Goal: Transaction & Acquisition: Book appointment/travel/reservation

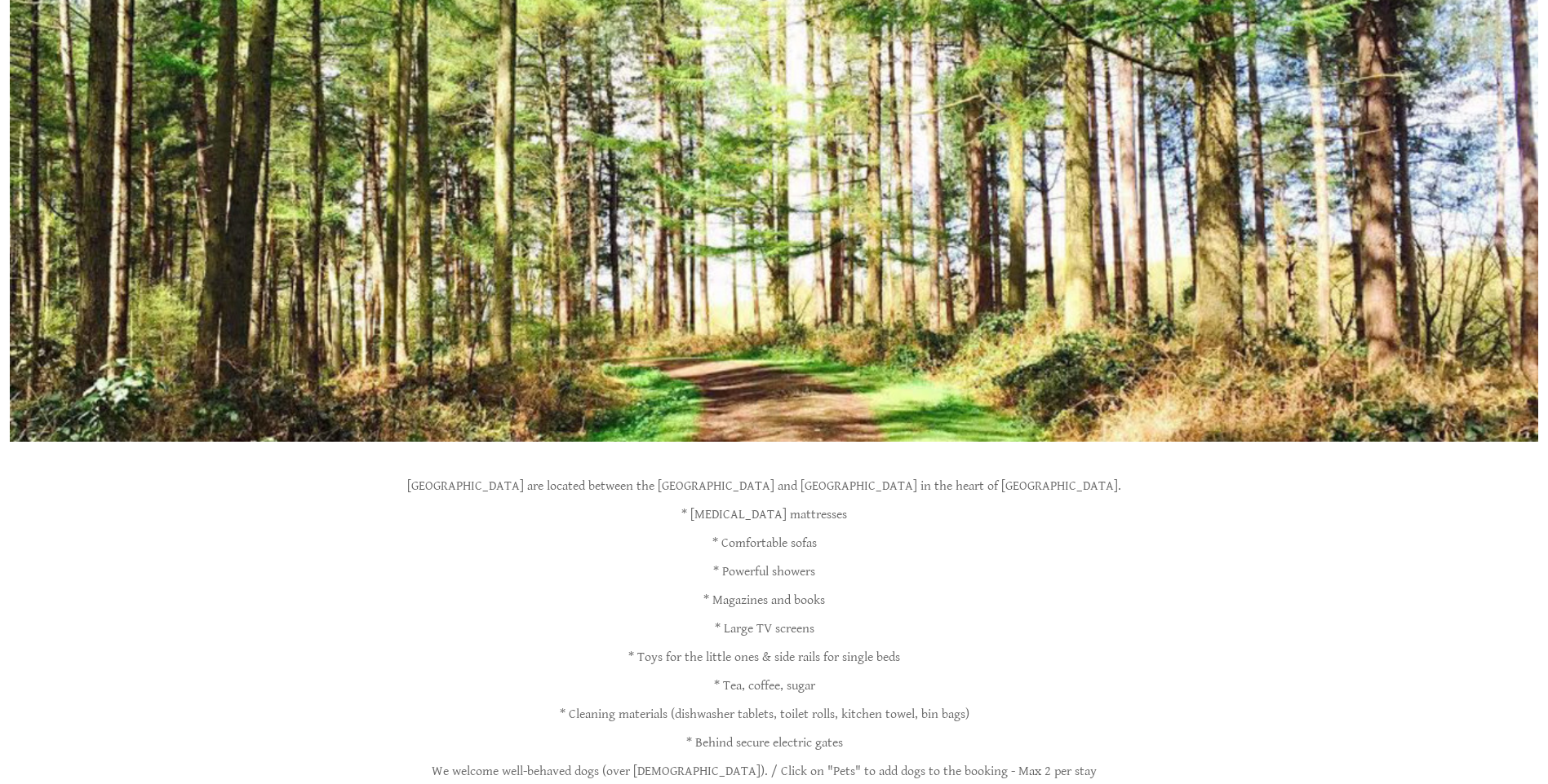
scroll to position [979, 0]
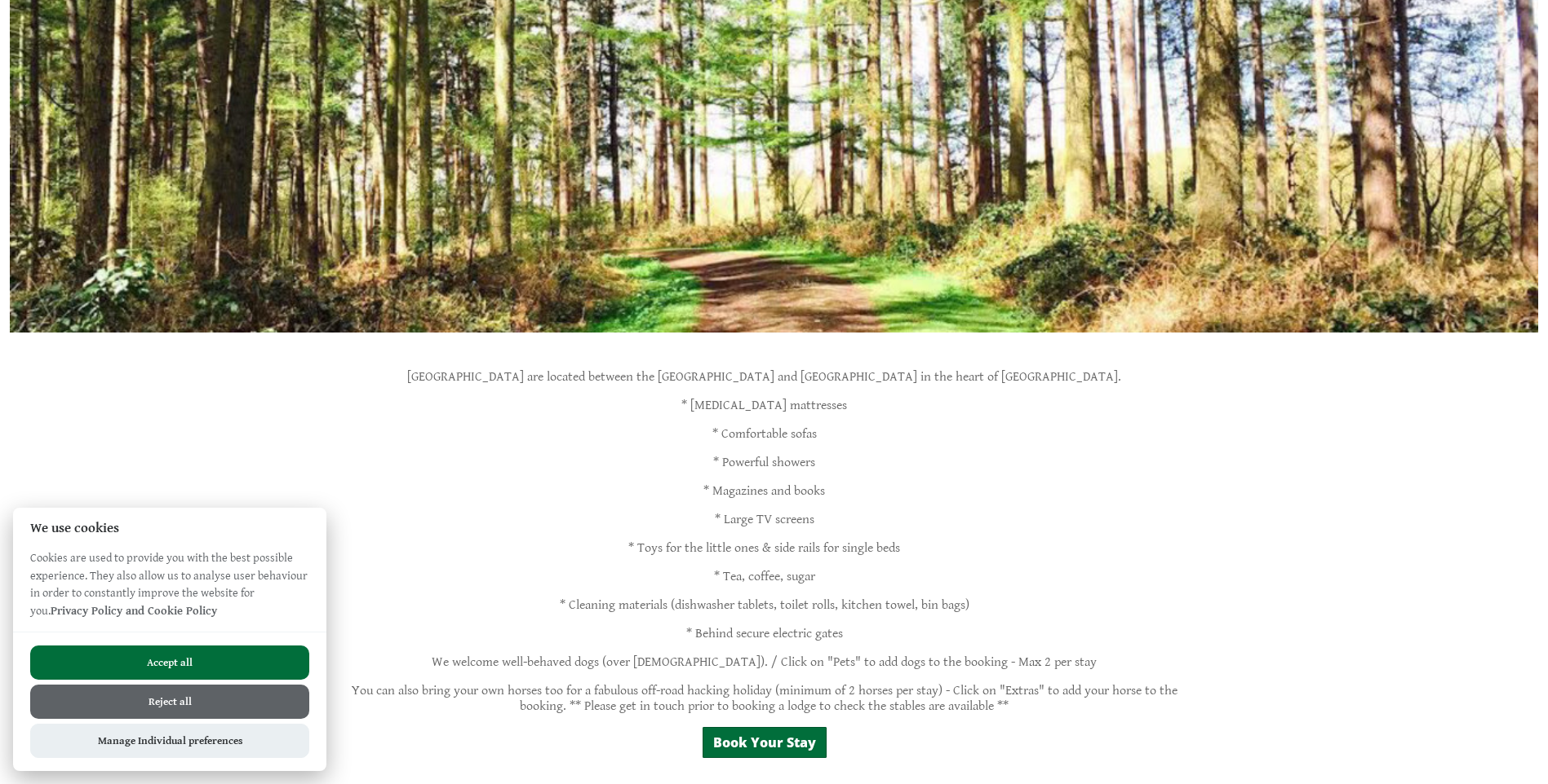
click at [157, 667] on button "Accept all" at bounding box center [170, 663] width 279 height 34
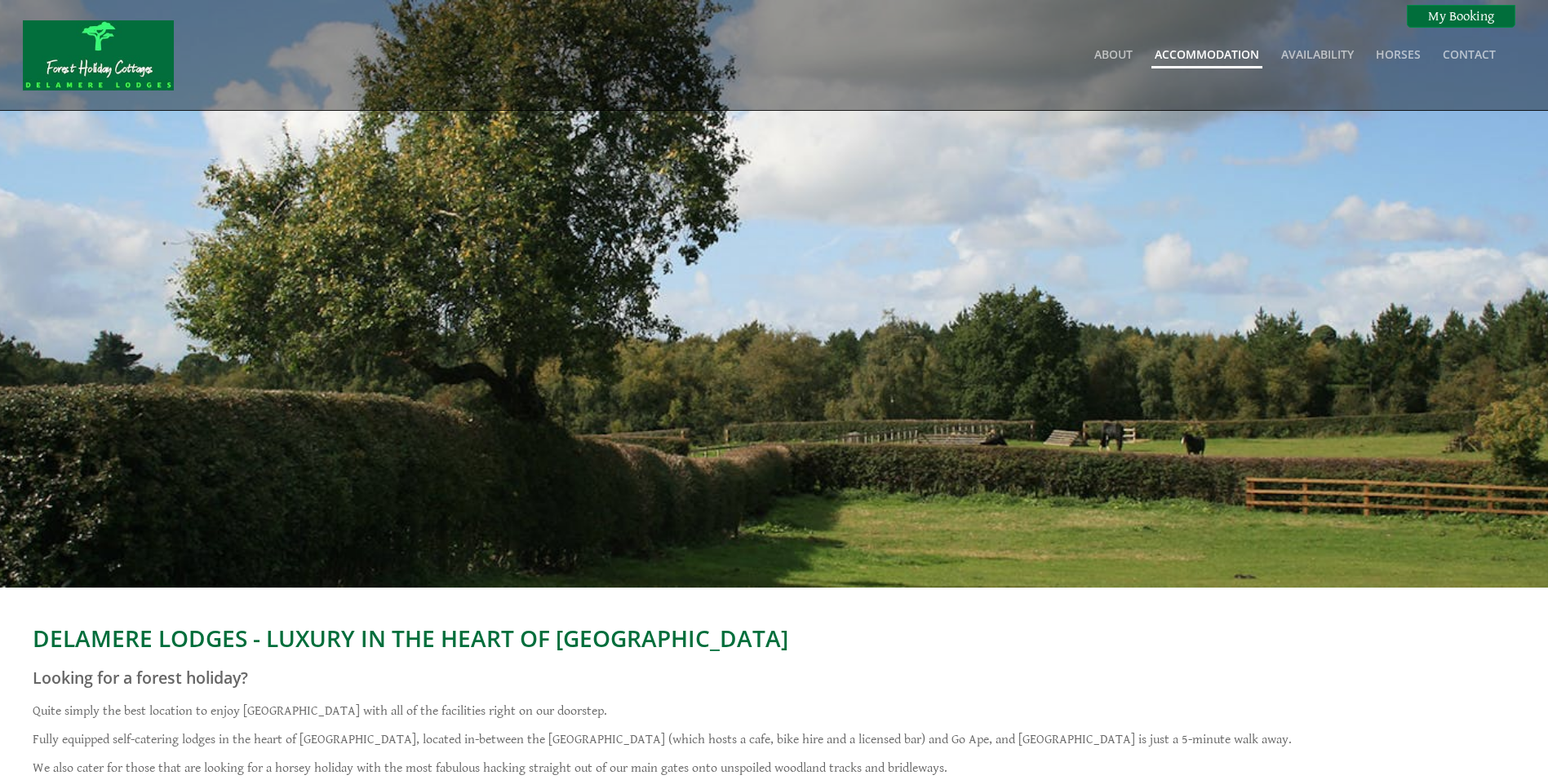
click at [1201, 55] on link "Accommodation" at bounding box center [1207, 54] width 104 height 15
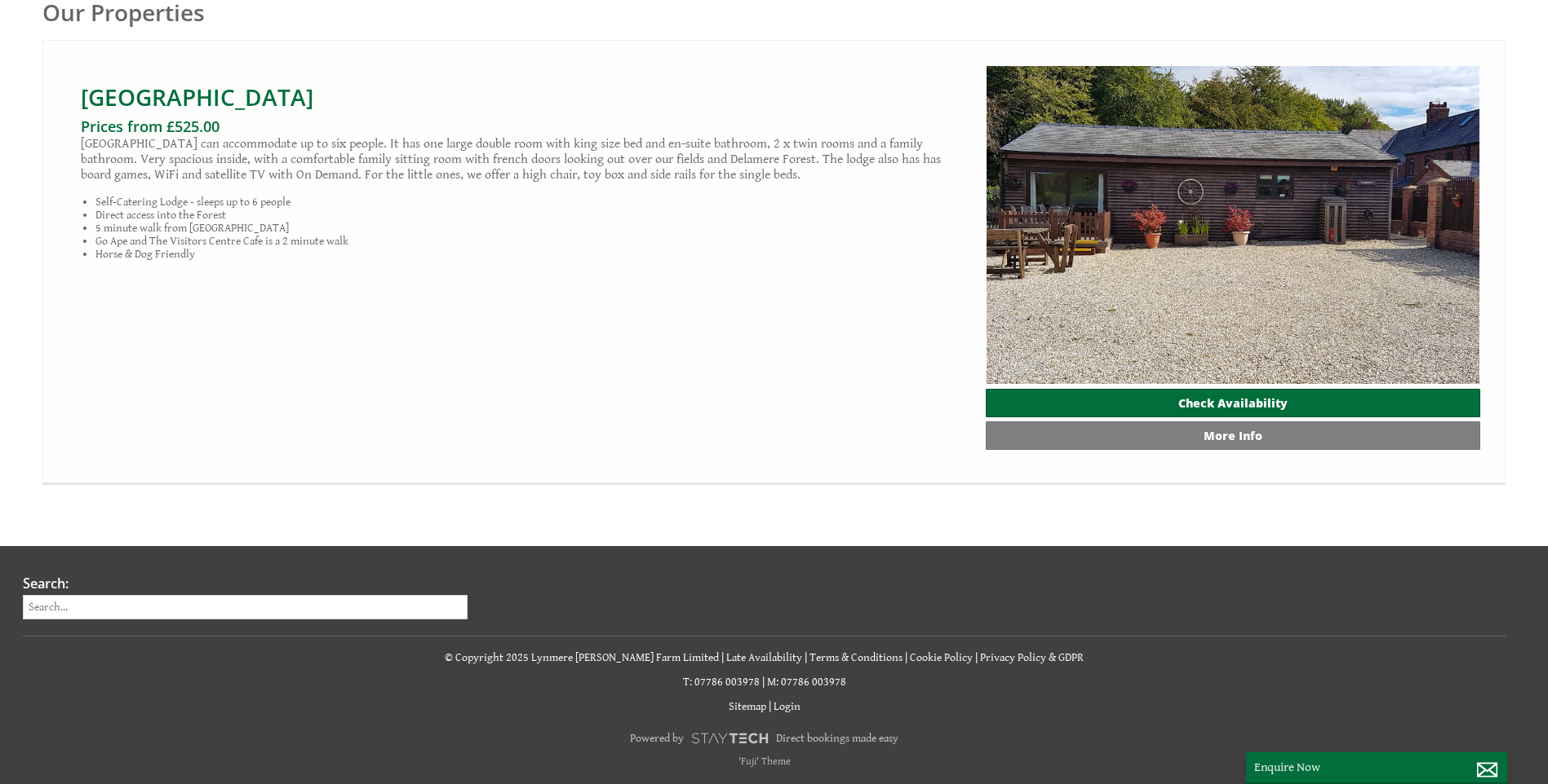
scroll to position [884, 0]
click at [1209, 401] on link "Check Availability" at bounding box center [1233, 403] width 495 height 28
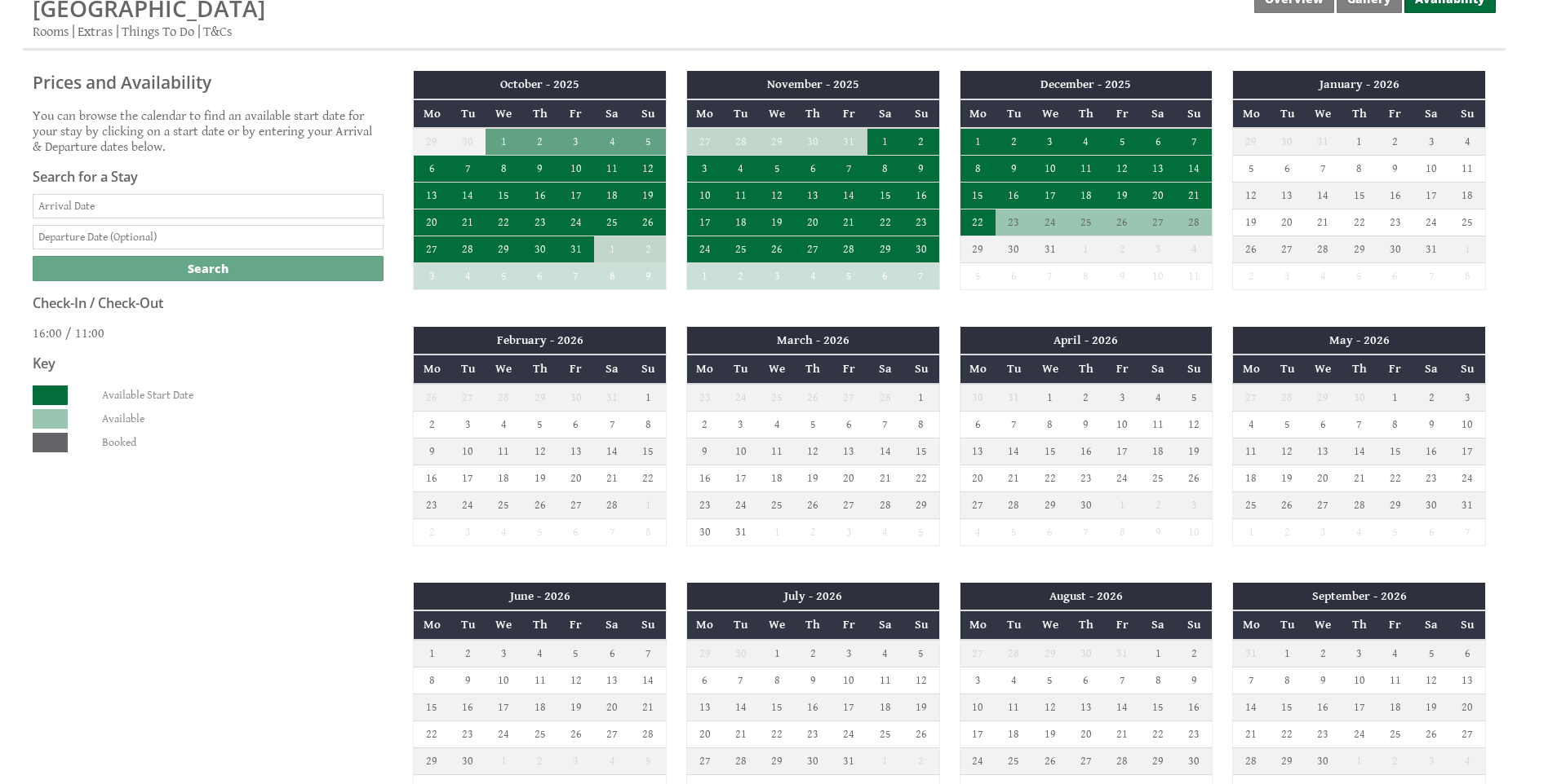
scroll to position [652, 0]
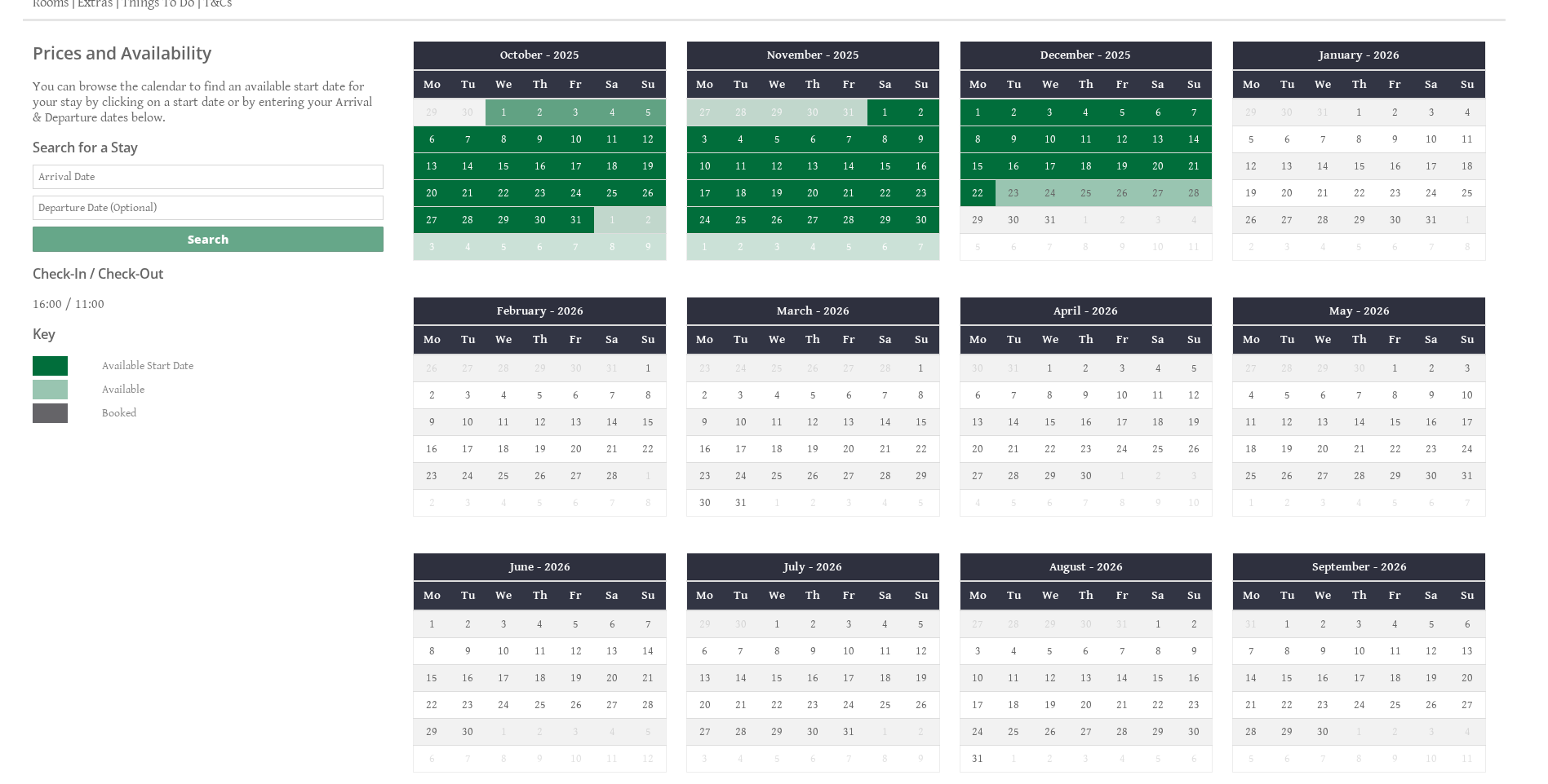
click at [142, 177] on input "Date" at bounding box center [207, 177] width 350 height 25
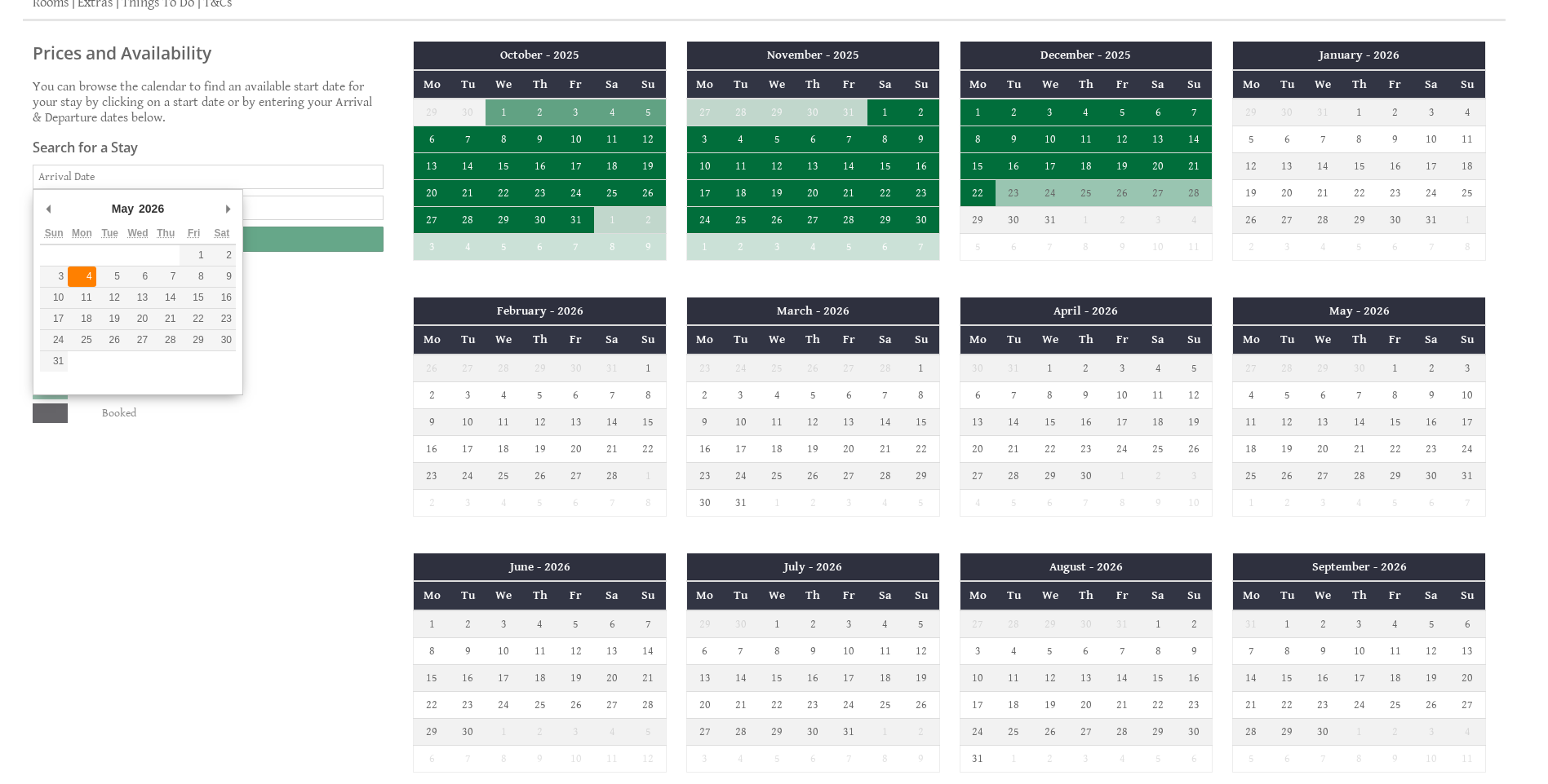
type input "[DATE]"
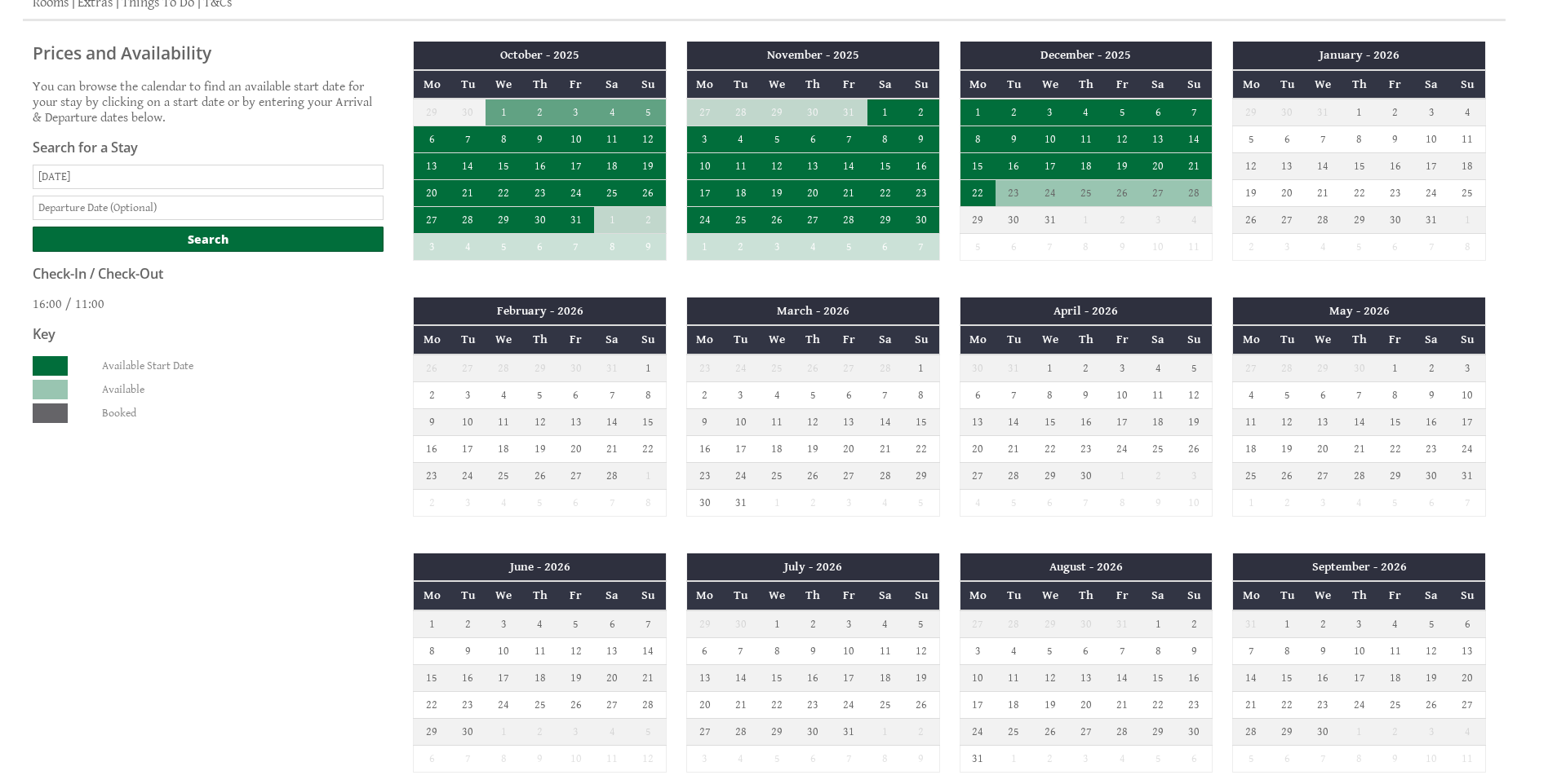
click at [120, 196] on input "text" at bounding box center [207, 208] width 350 height 25
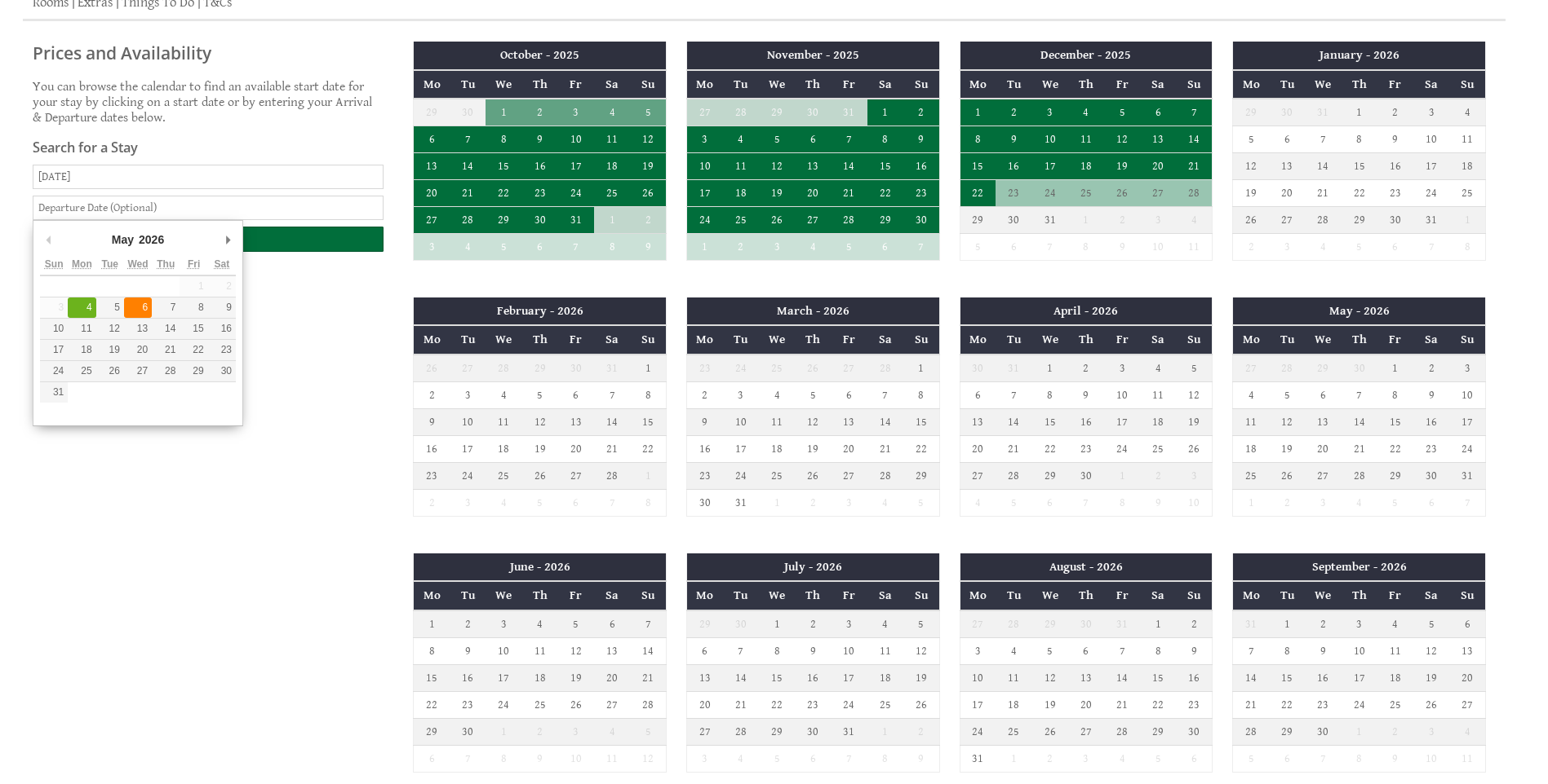
type input "[DATE]"
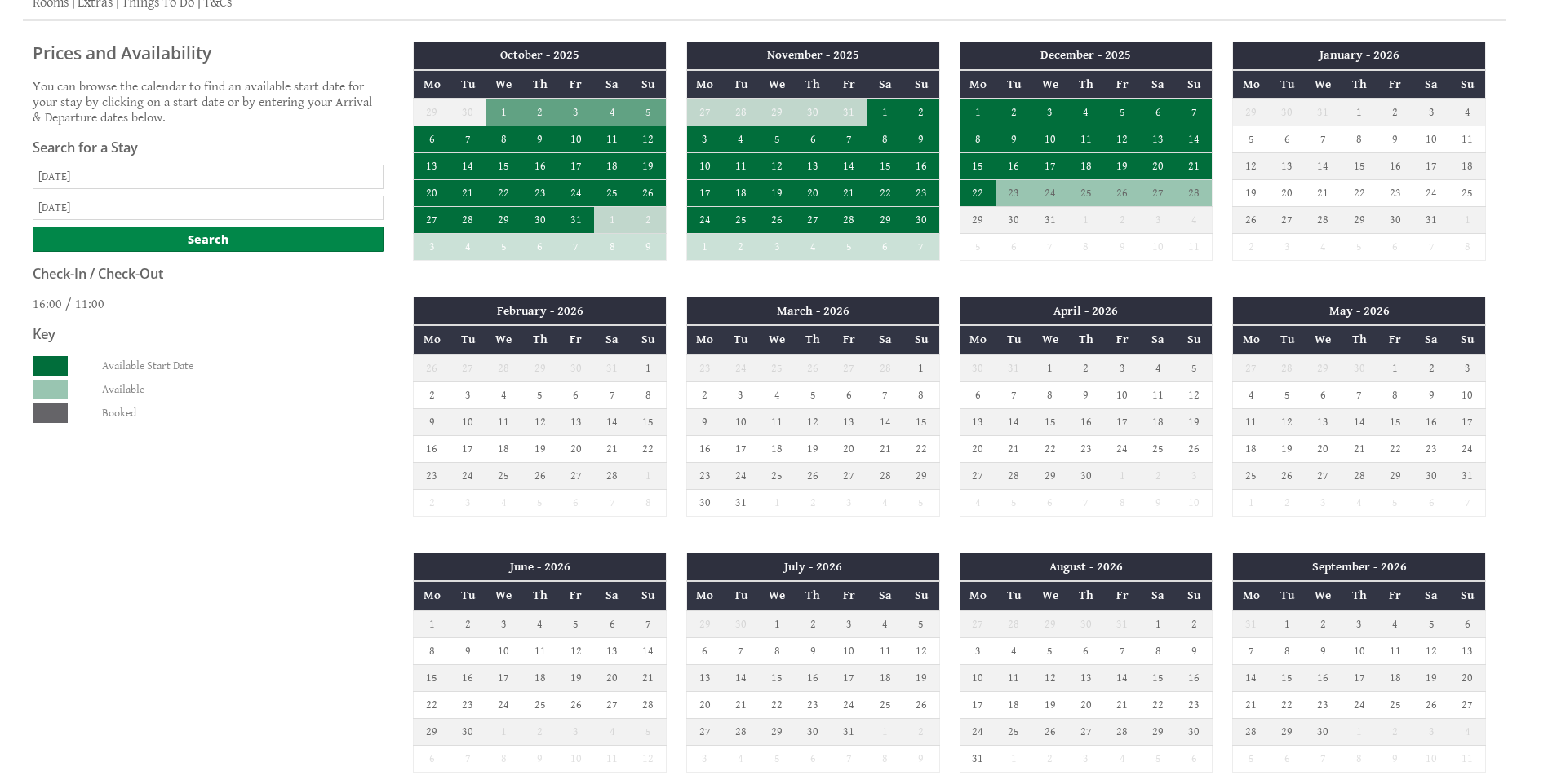
click at [188, 238] on input "Search" at bounding box center [207, 239] width 350 height 26
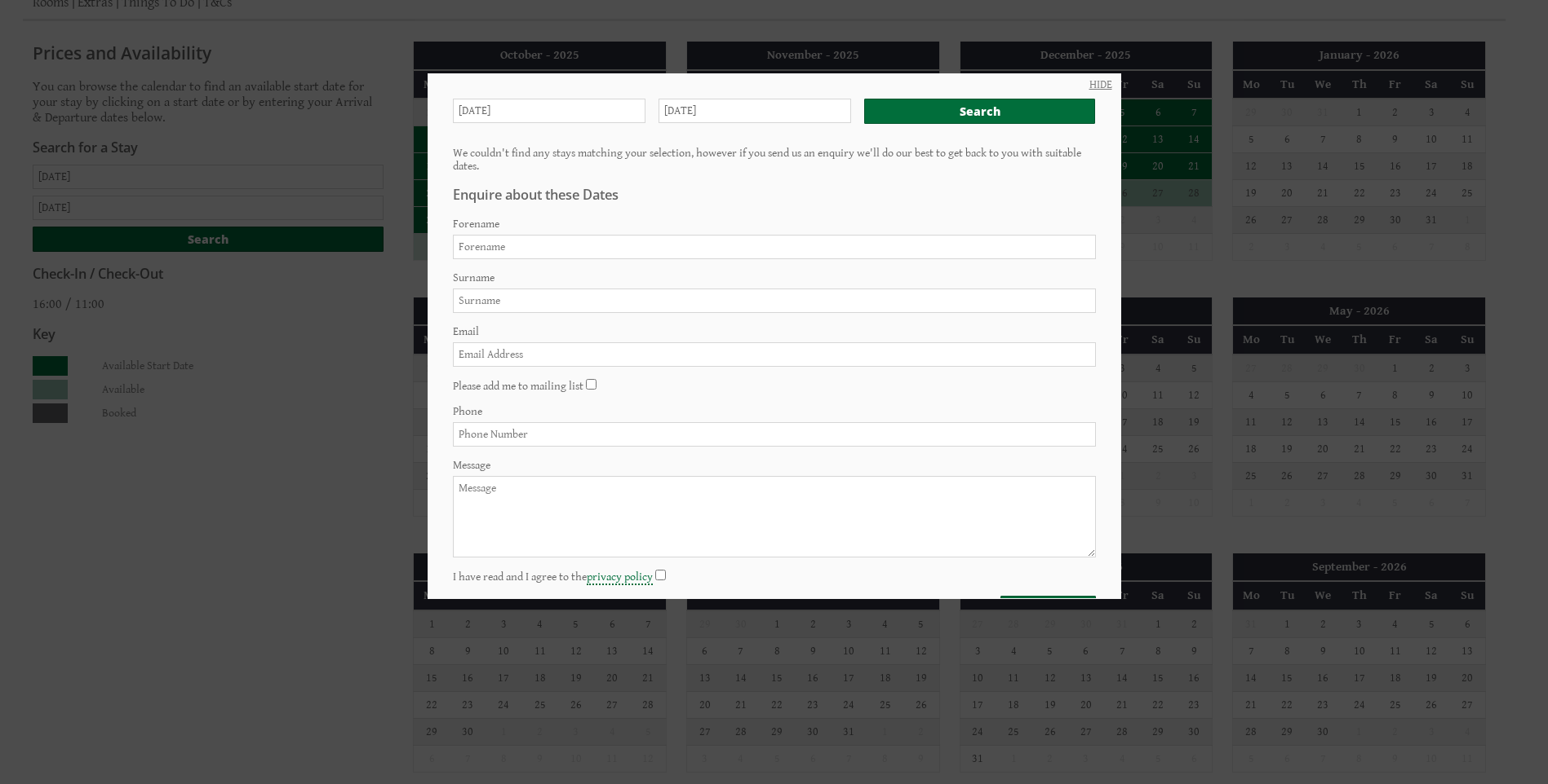
click at [1089, 81] on link "HIDE" at bounding box center [1101, 84] width 23 height 13
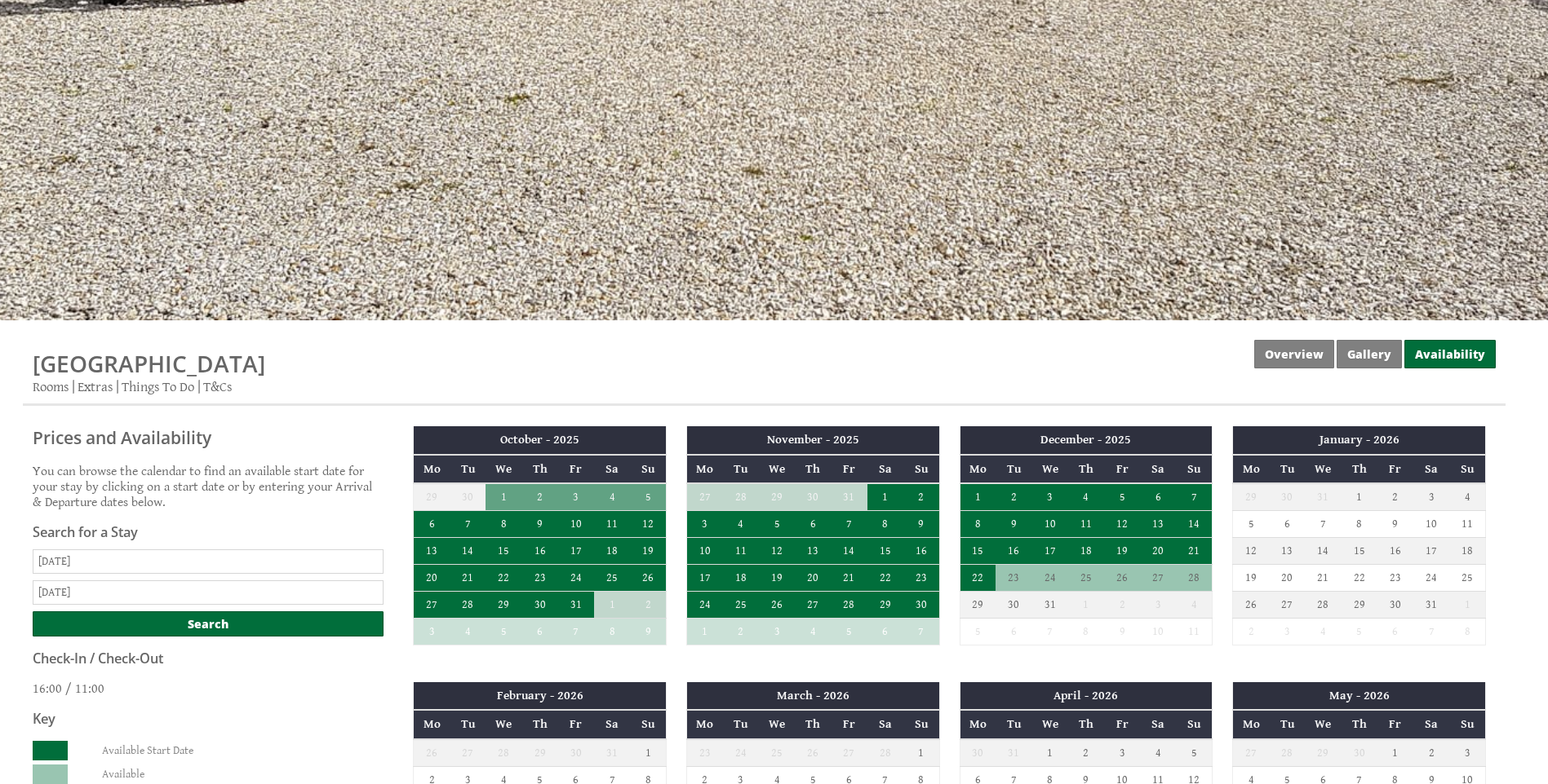
scroll to position [245, 0]
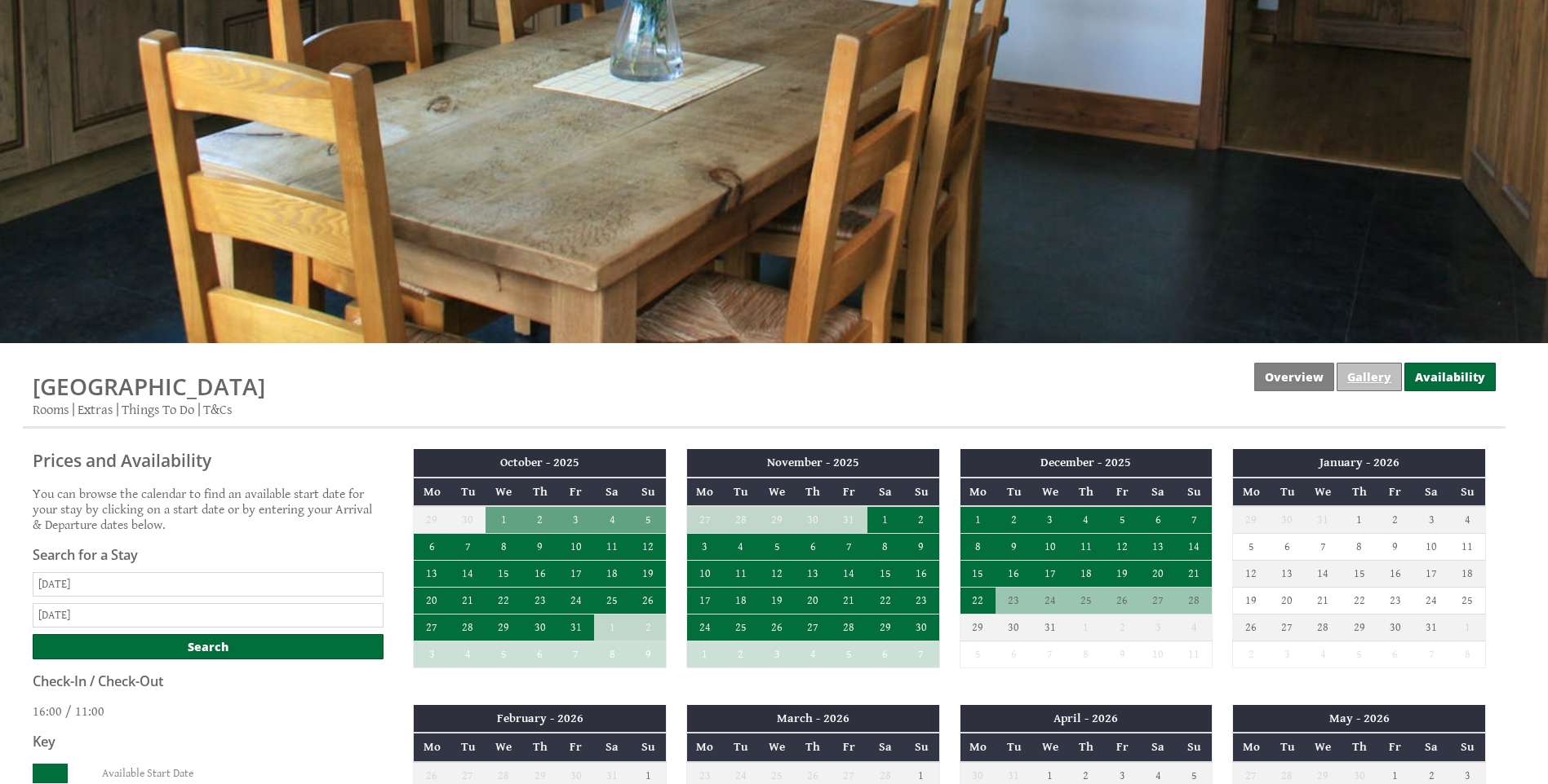
click at [1365, 375] on link "Gallery" at bounding box center [1369, 377] width 66 height 28
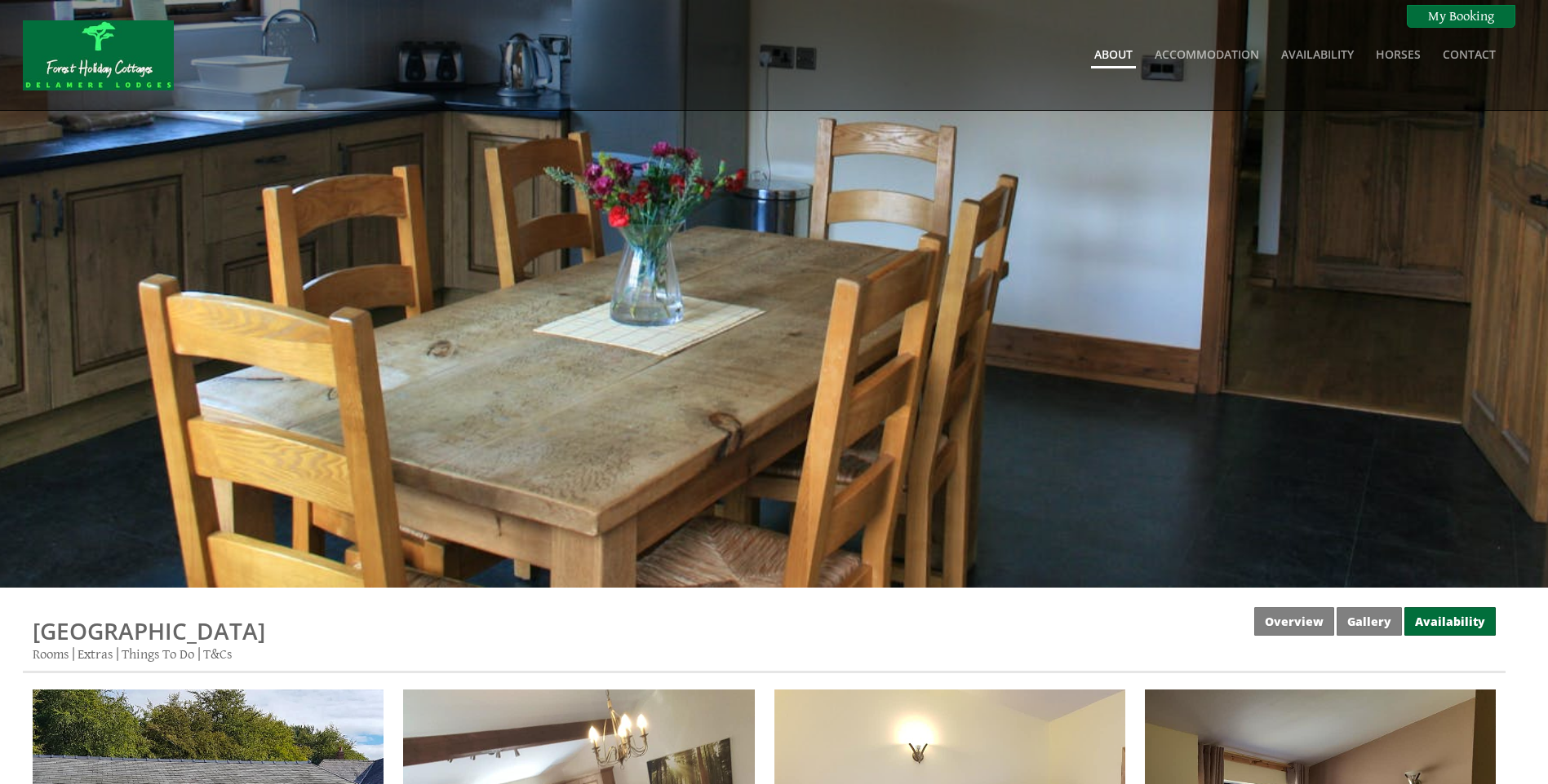
click at [1104, 55] on link "About" at bounding box center [1113, 54] width 38 height 15
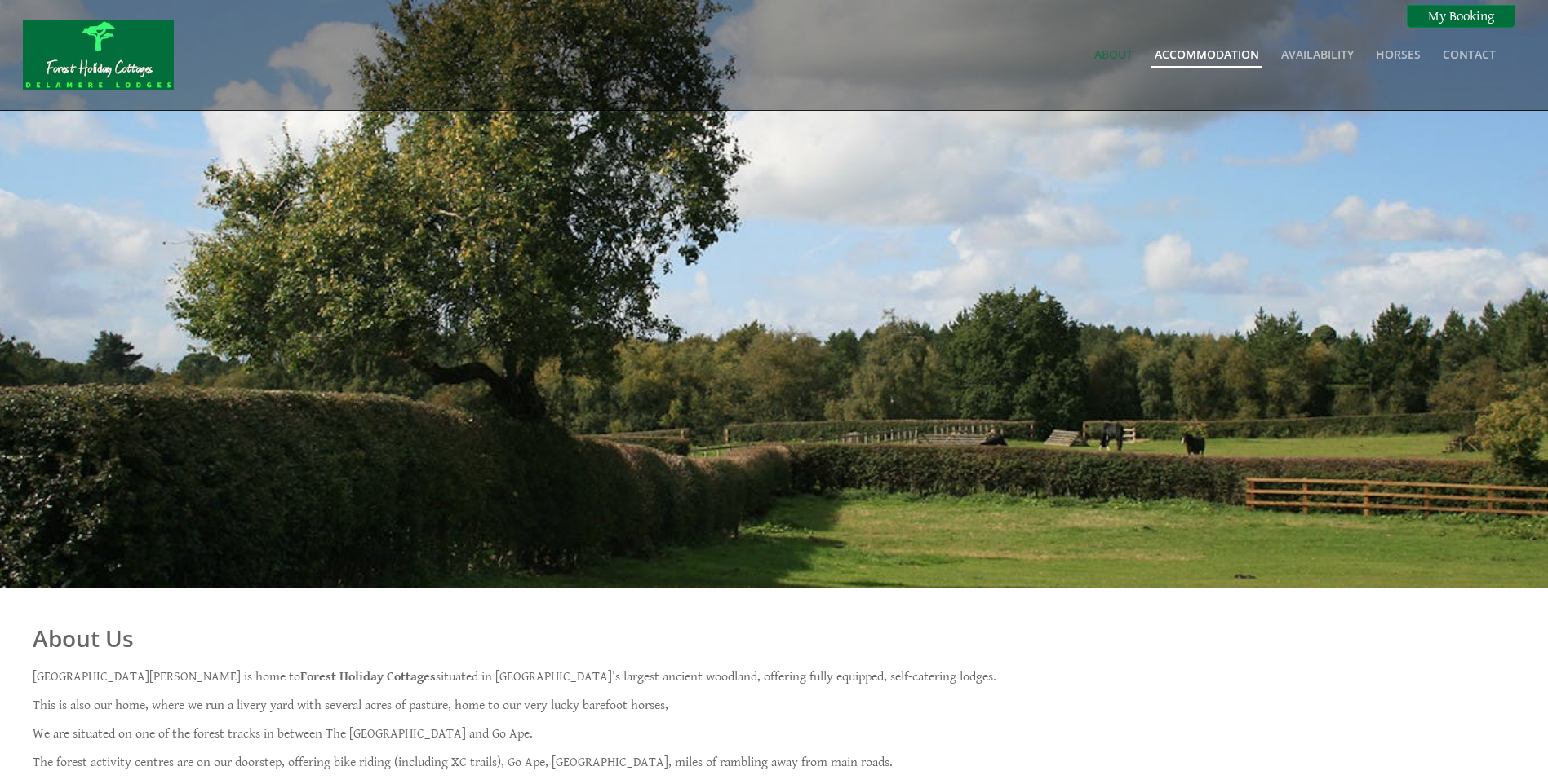
click at [1228, 55] on link "Accommodation" at bounding box center [1207, 54] width 104 height 15
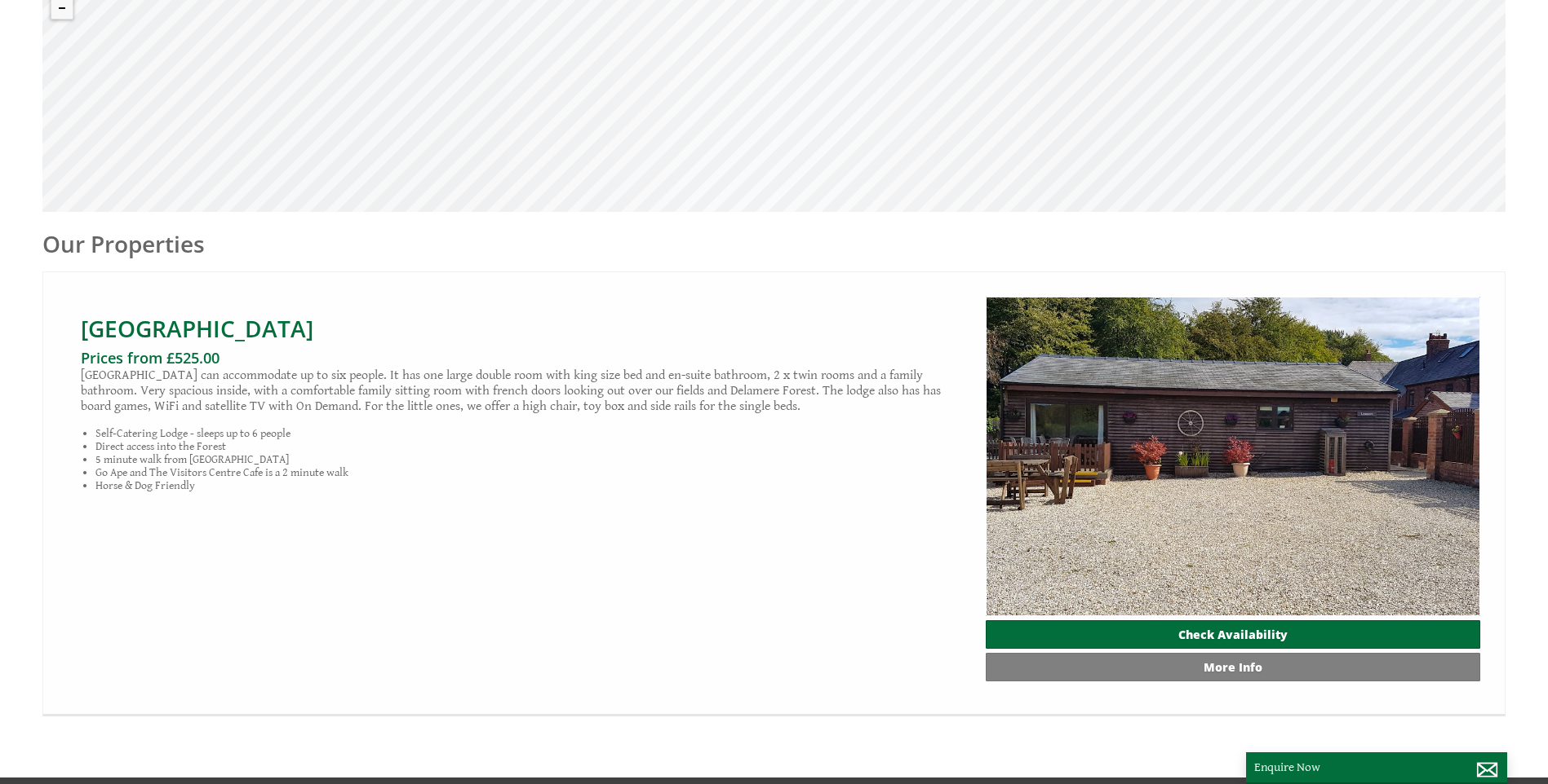
scroll to position [639, 0]
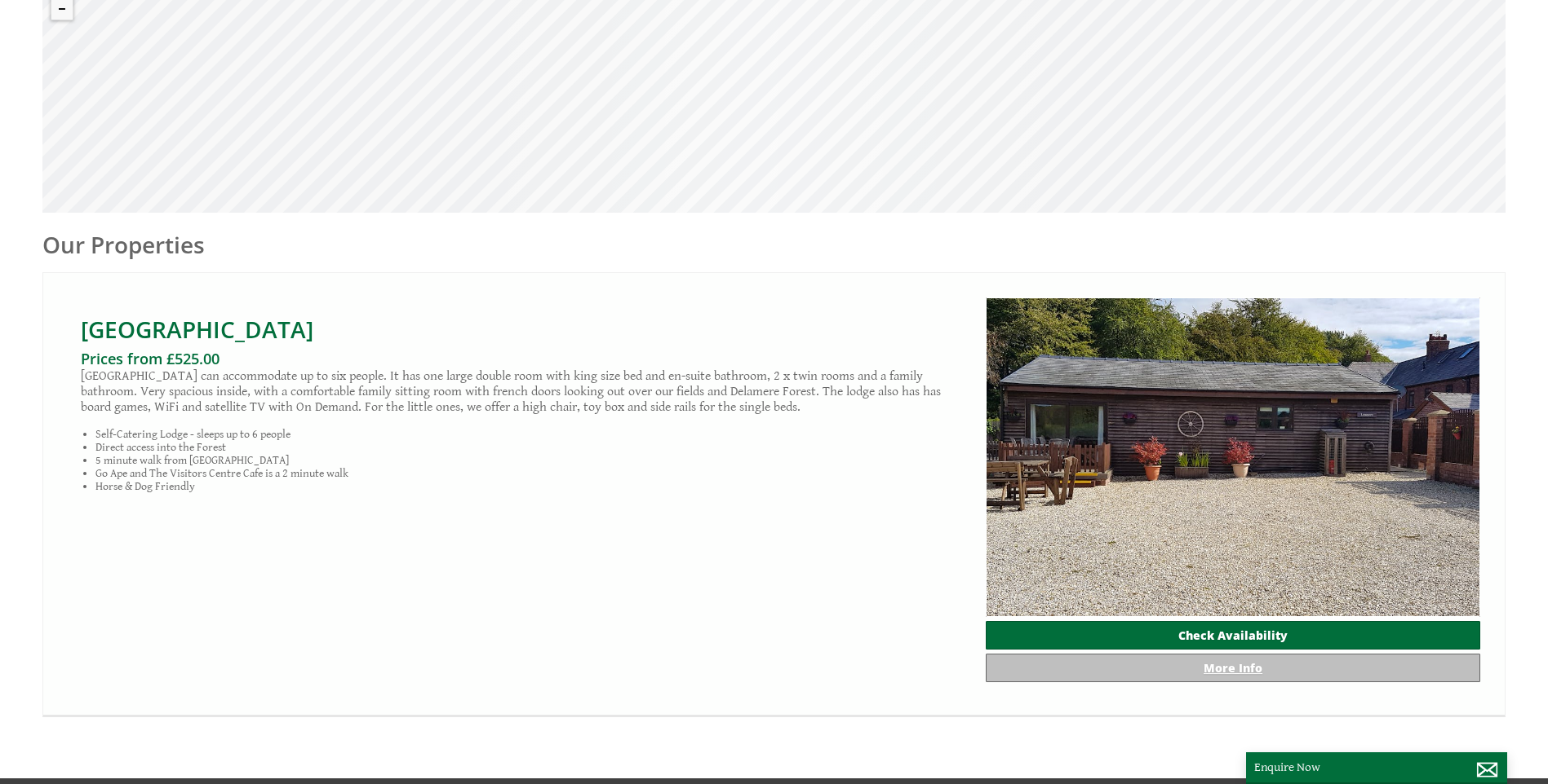
click at [1236, 680] on link "More Info" at bounding box center [1233, 668] width 495 height 28
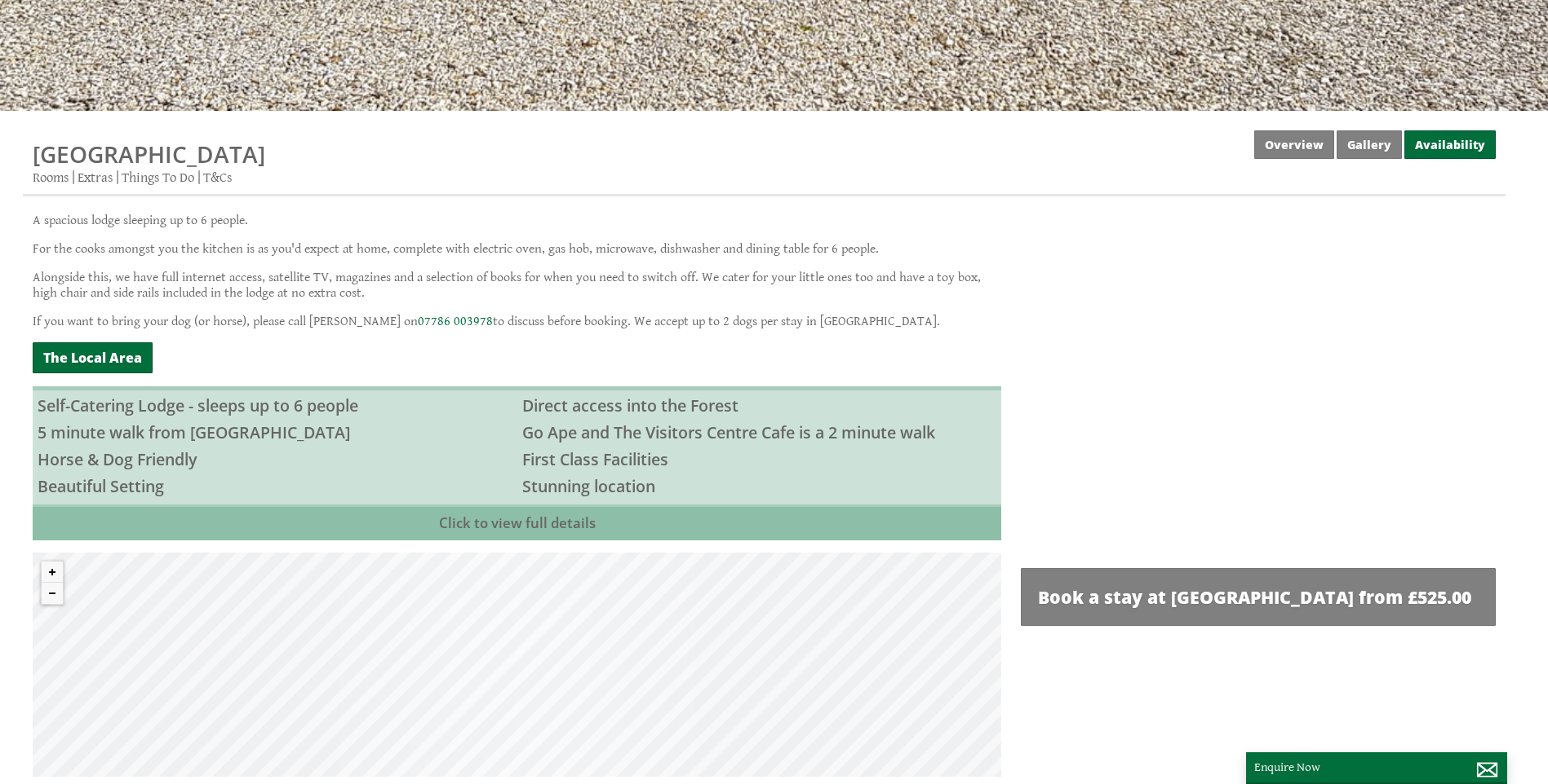
scroll to position [408, 0]
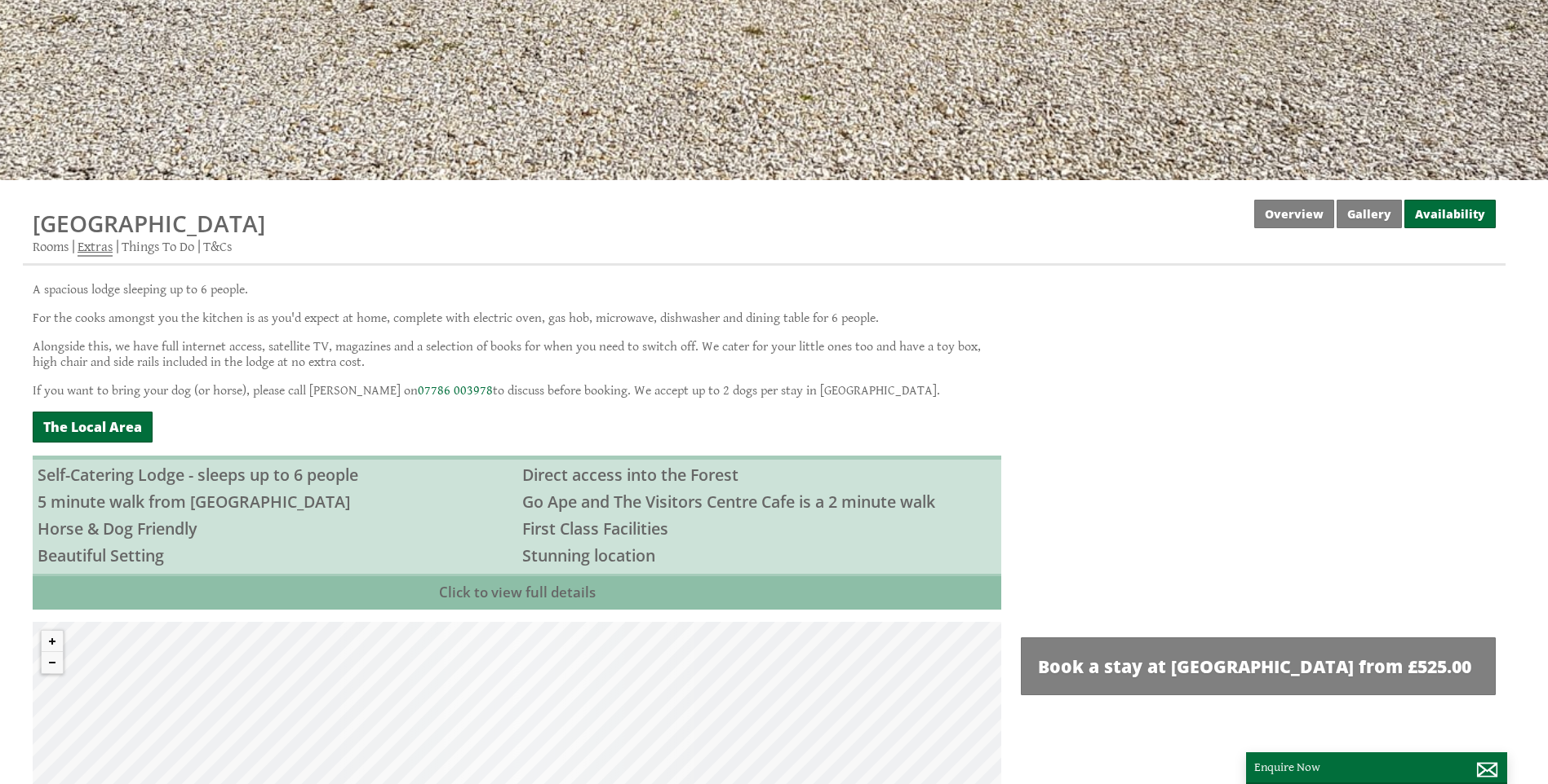
click at [96, 249] on link "Extras" at bounding box center [95, 248] width 35 height 18
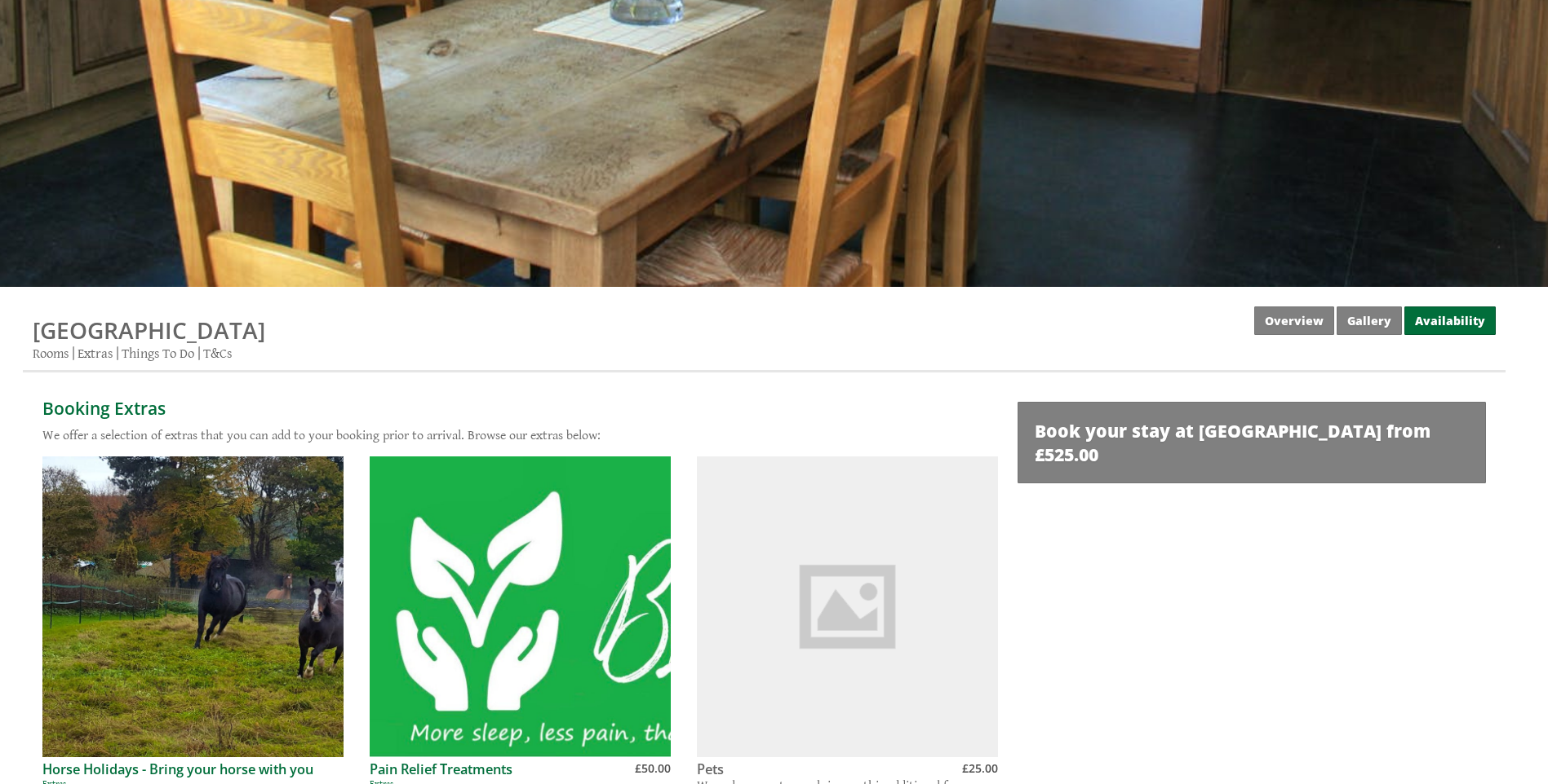
scroll to position [570, 0]
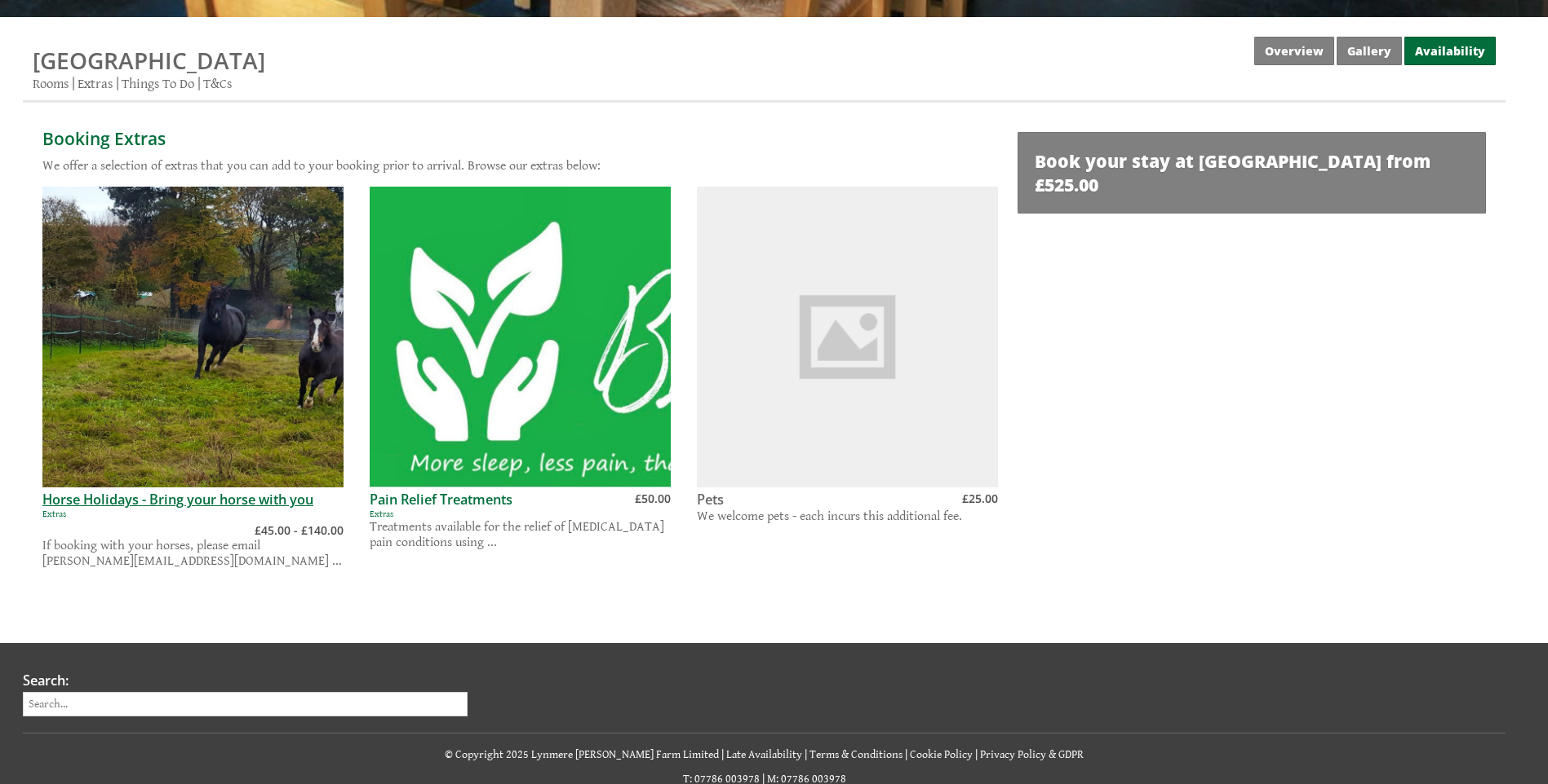
click at [176, 500] on link "Horse Holidays - Bring your horse with you" at bounding box center [178, 499] width 271 height 18
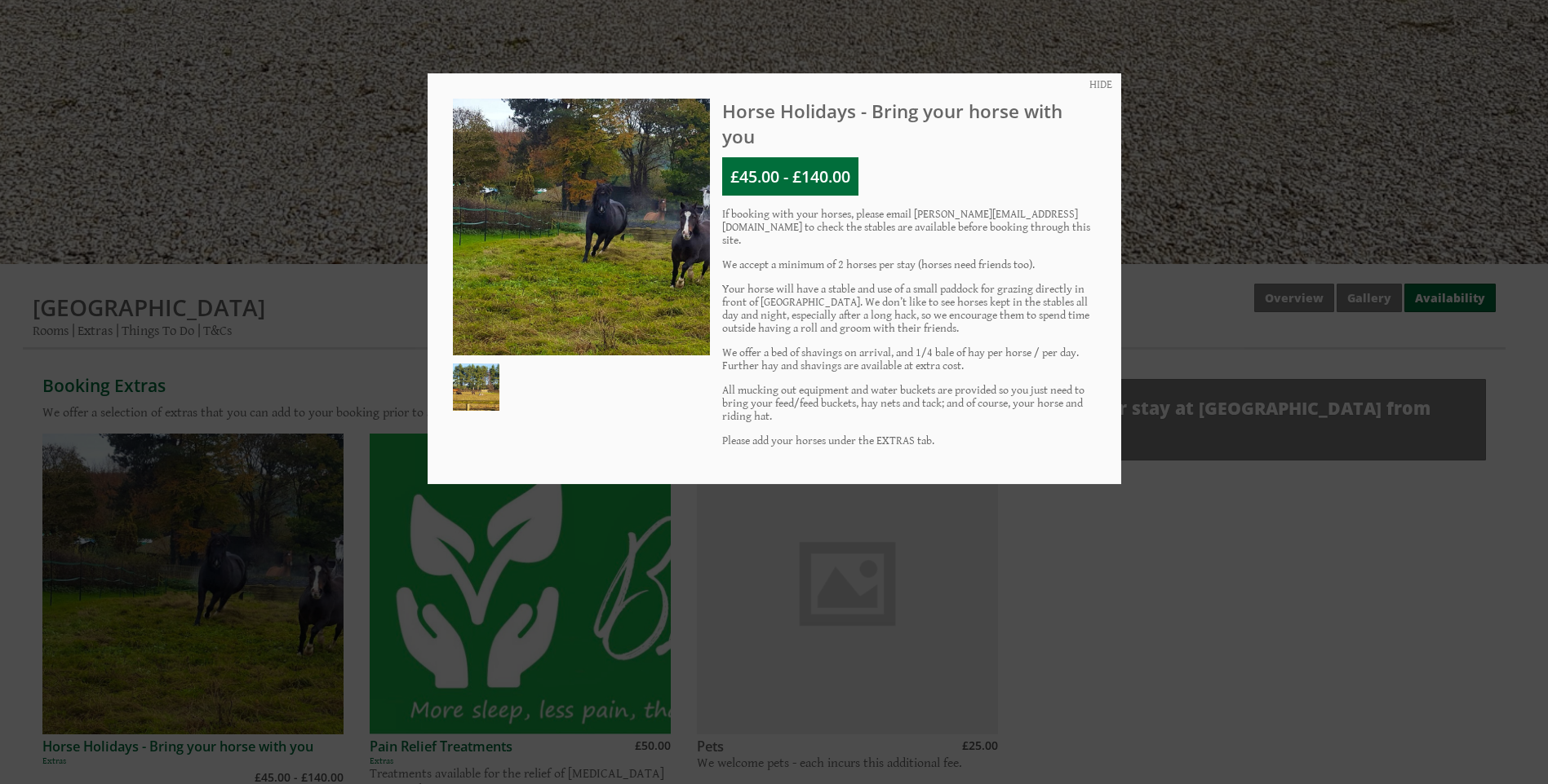
scroll to position [408, 0]
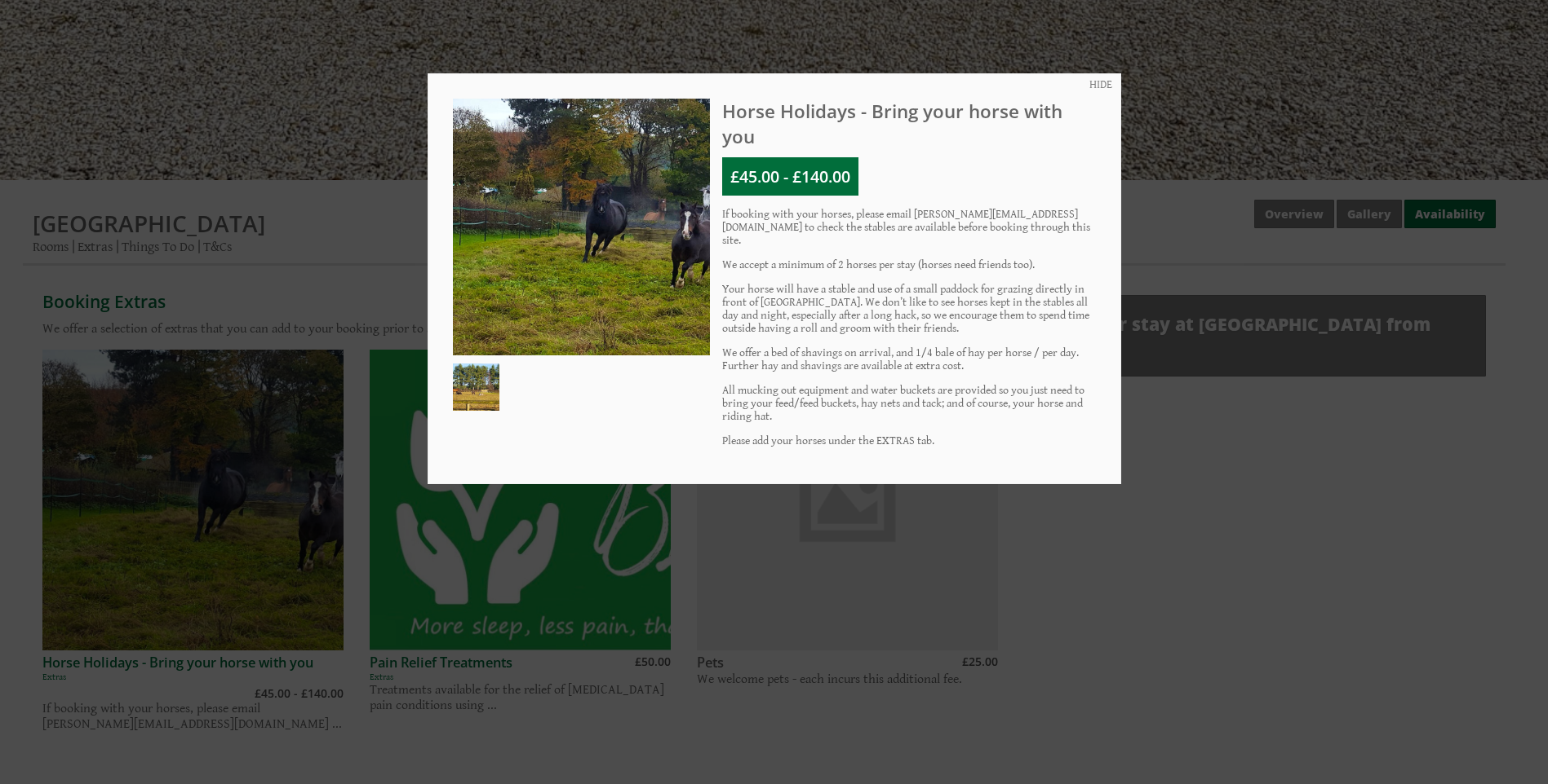
click at [1198, 61] on div at bounding box center [774, 392] width 1548 height 784
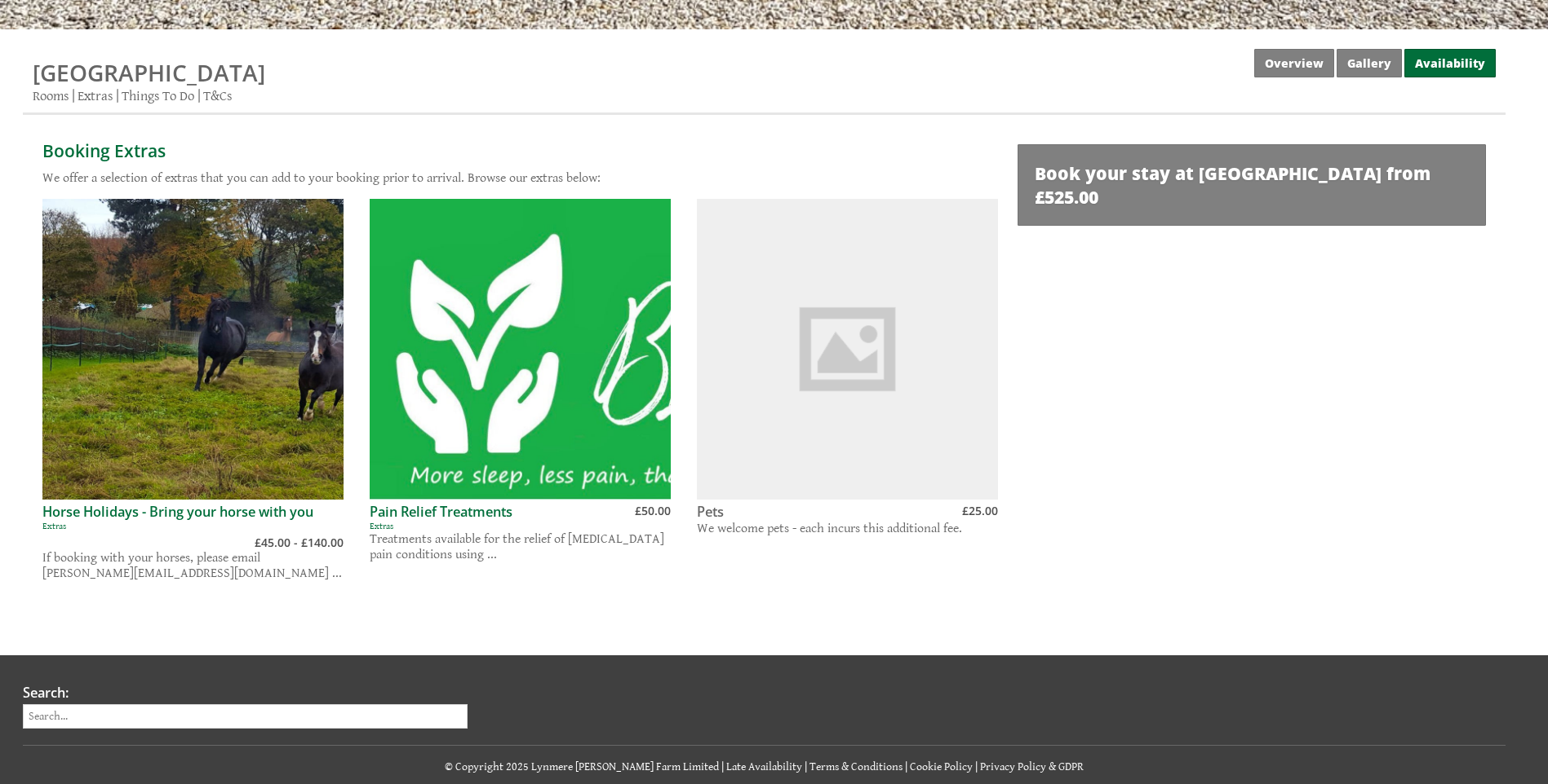
scroll to position [570, 0]
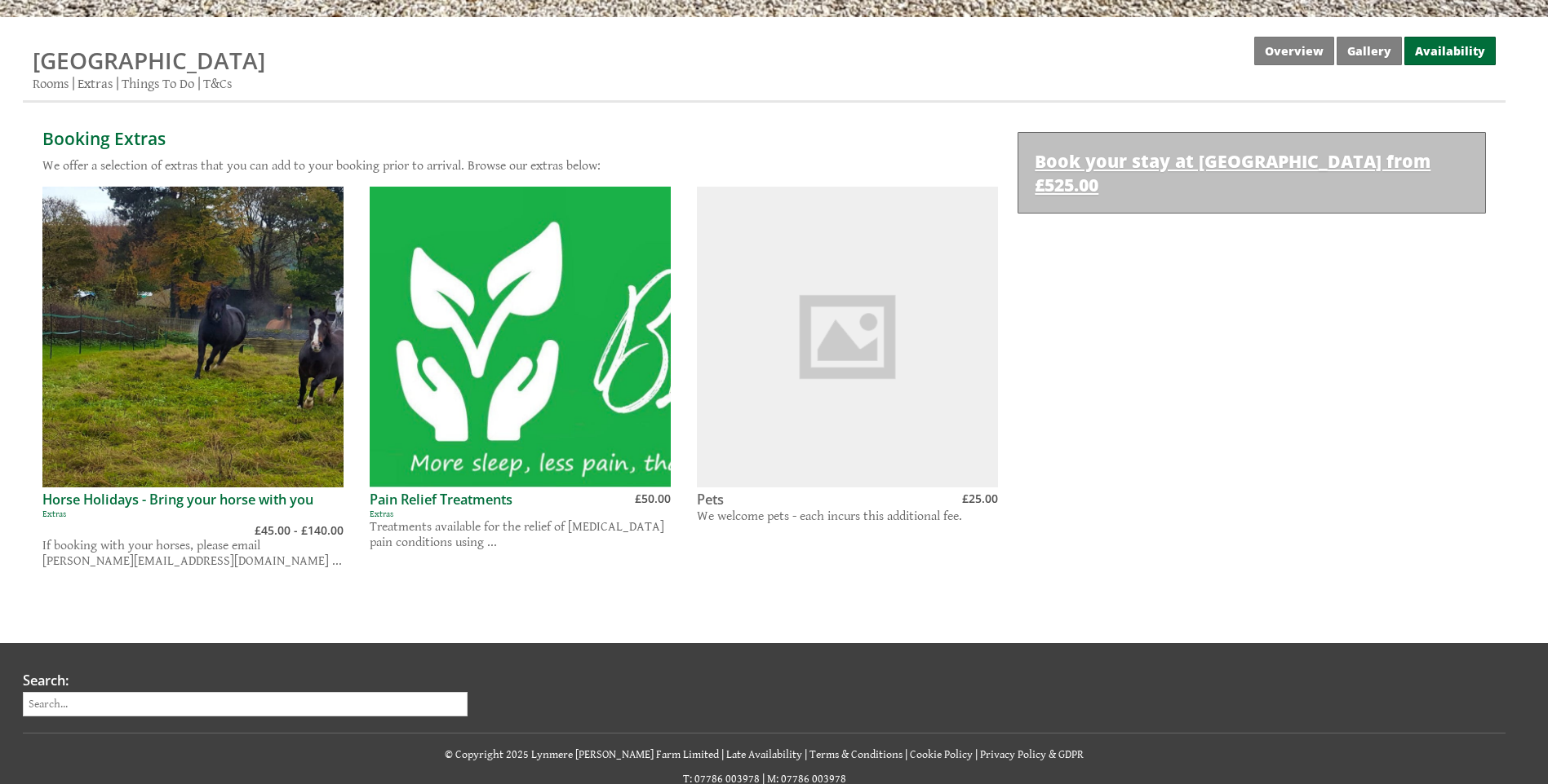
click at [1288, 150] on link "Book your stay at [GEOGRAPHIC_DATA] from £525.00" at bounding box center [1251, 173] width 468 height 82
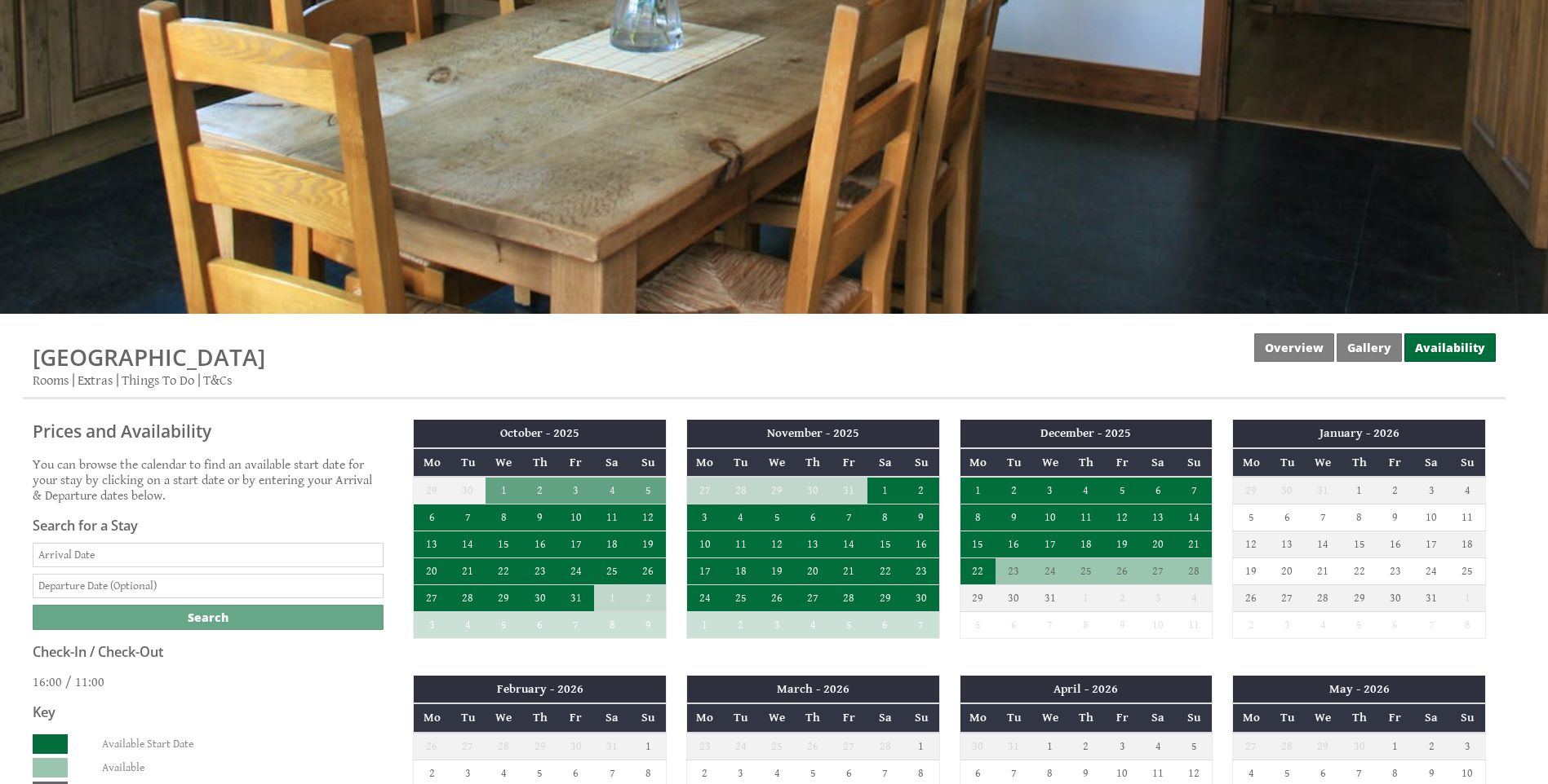
scroll to position [327, 0]
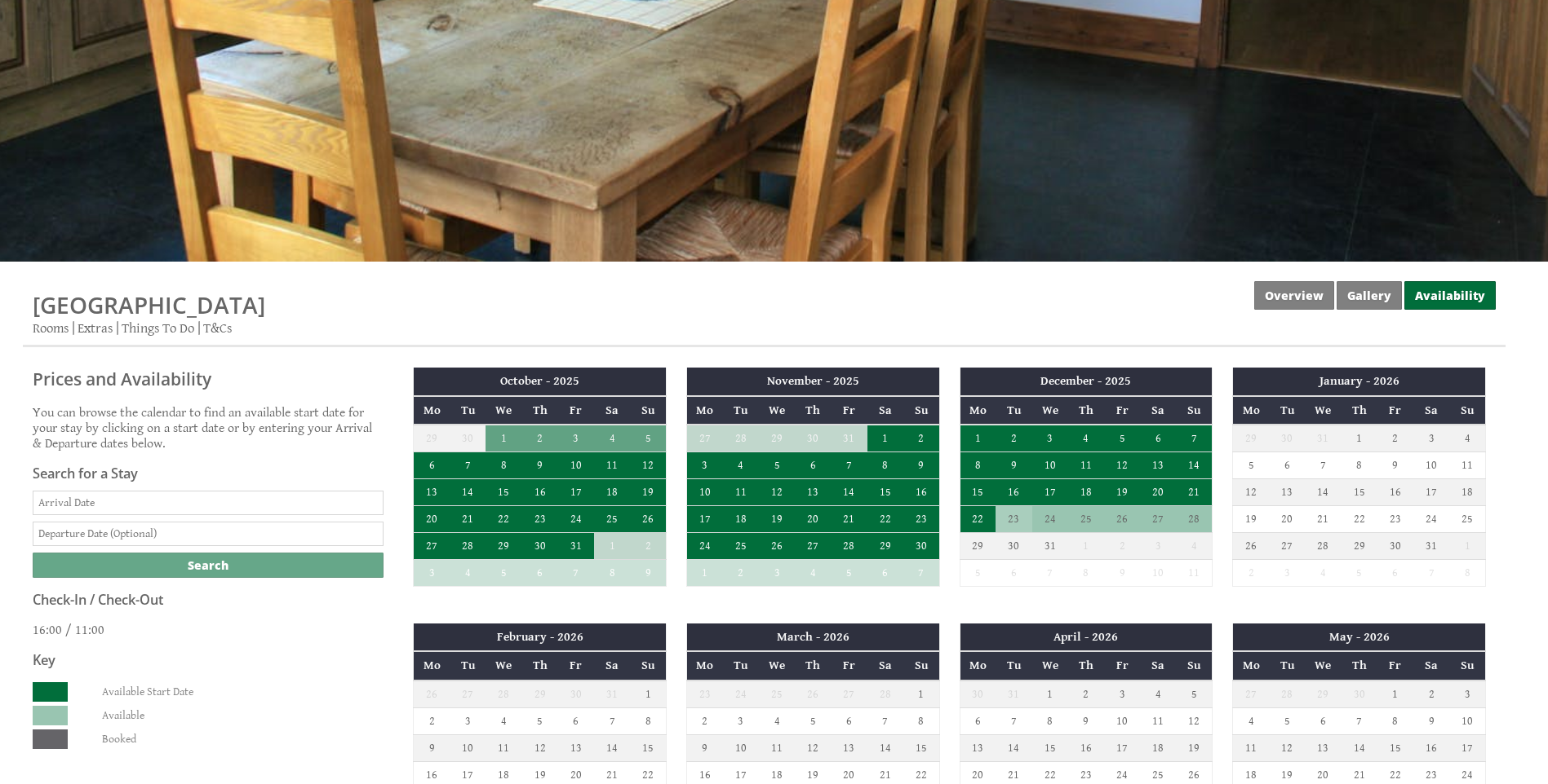
click at [1015, 515] on td "23" at bounding box center [1013, 519] width 36 height 27
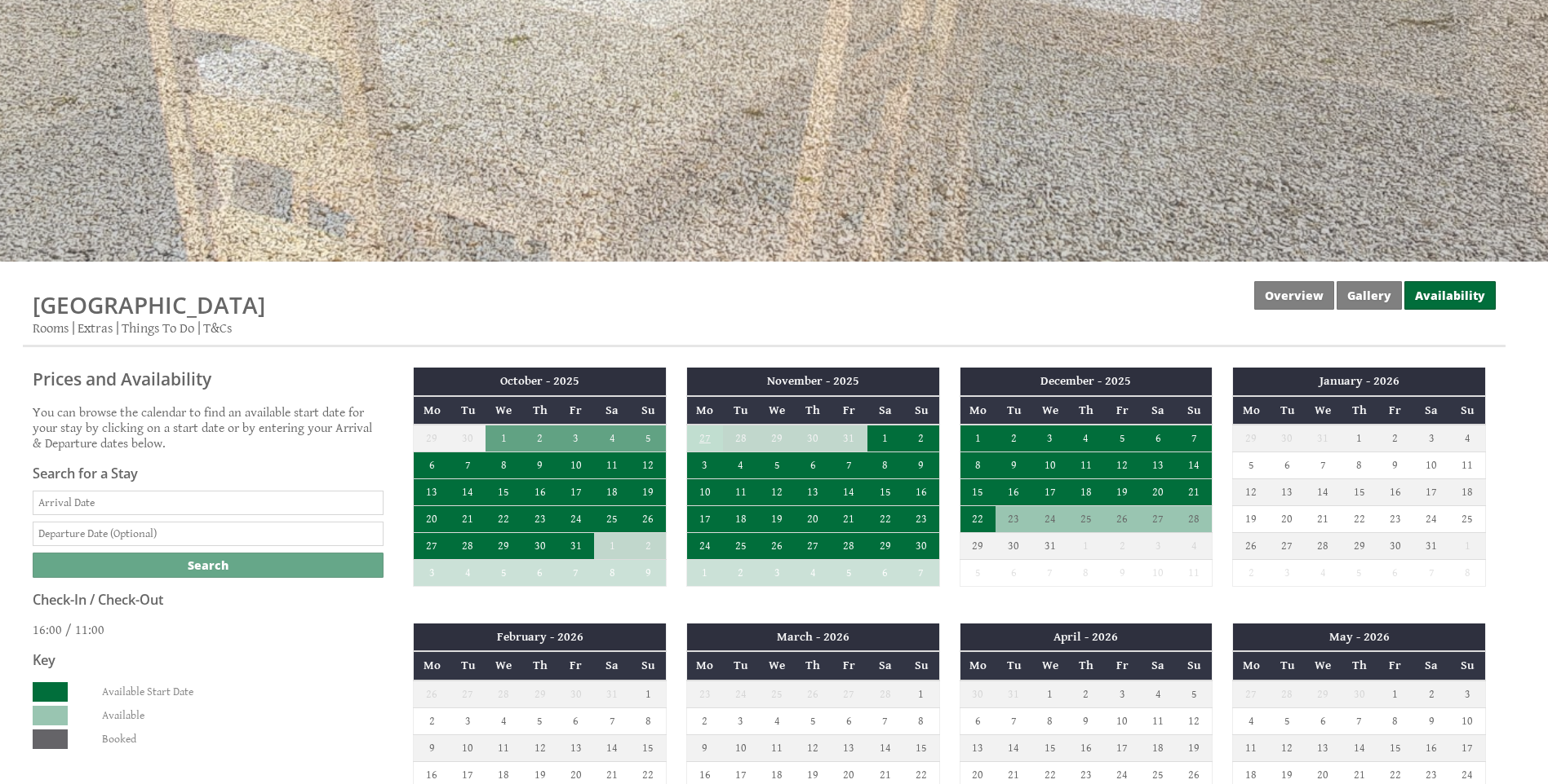
click at [699, 435] on td "27" at bounding box center [704, 439] width 36 height 28
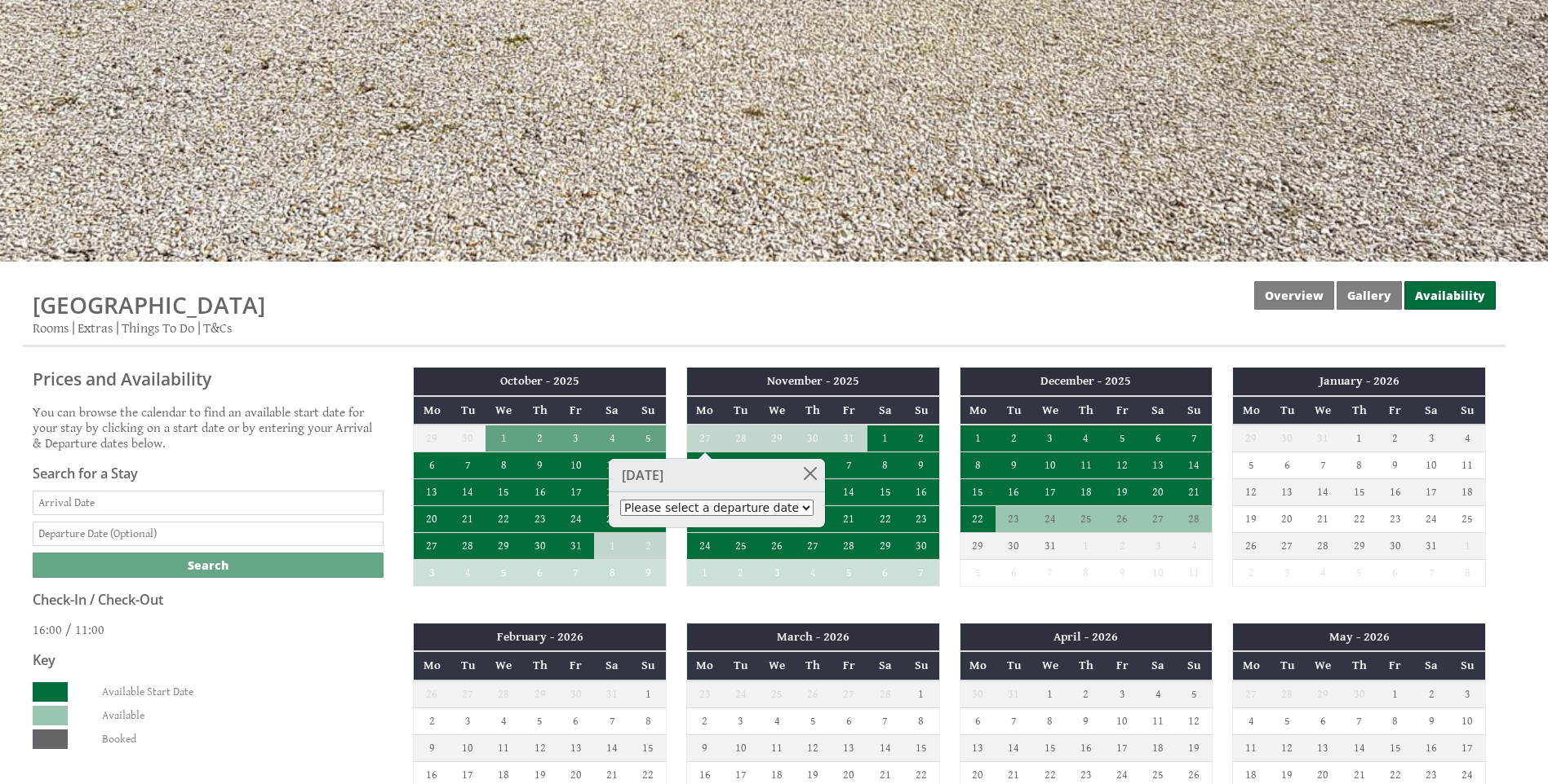
click at [683, 483] on h3 "[DATE]" at bounding box center [717, 476] width 217 height 33
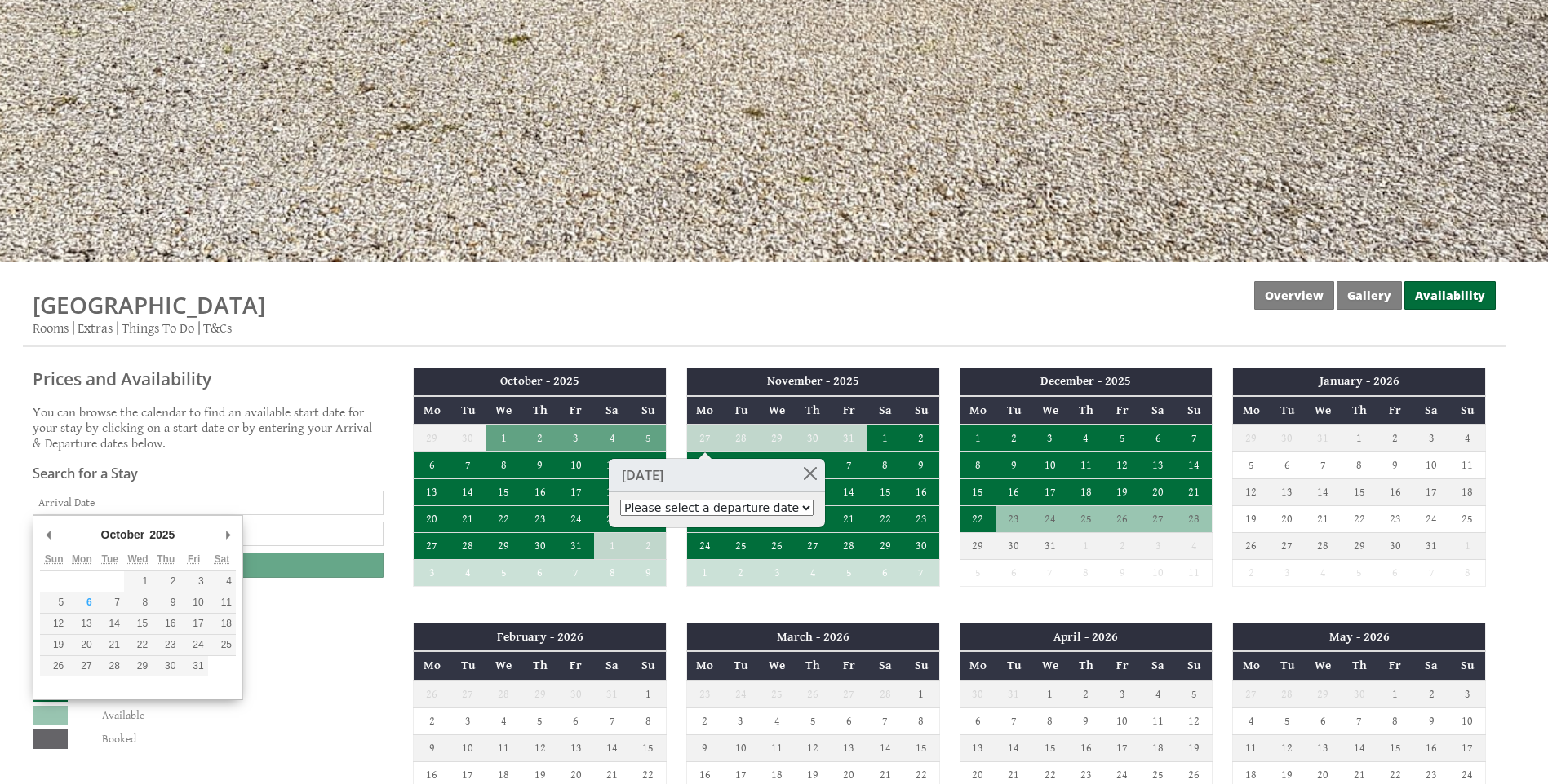
click at [225, 509] on input "Date" at bounding box center [207, 503] width 350 height 25
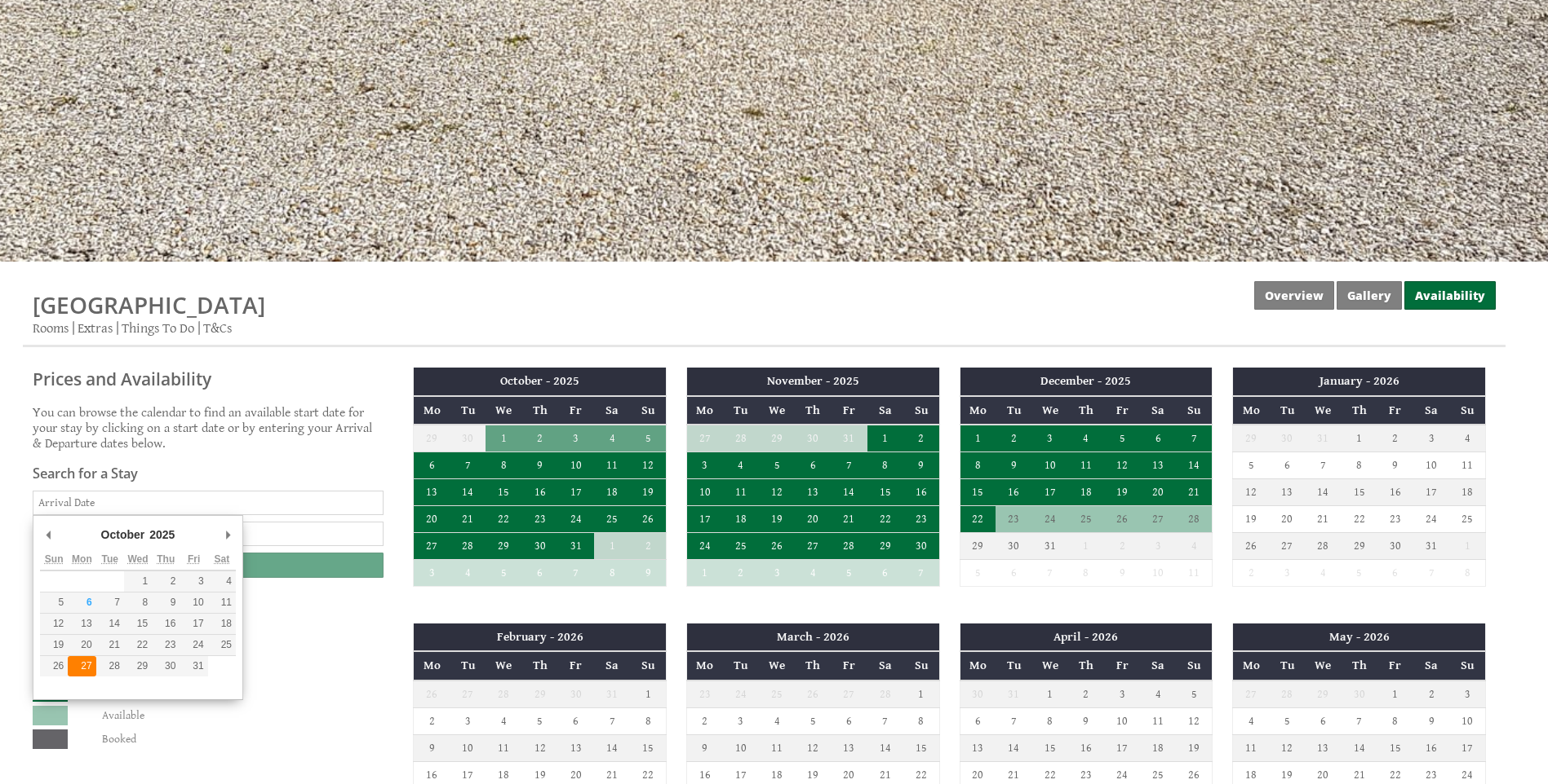
type input "[DATE]"
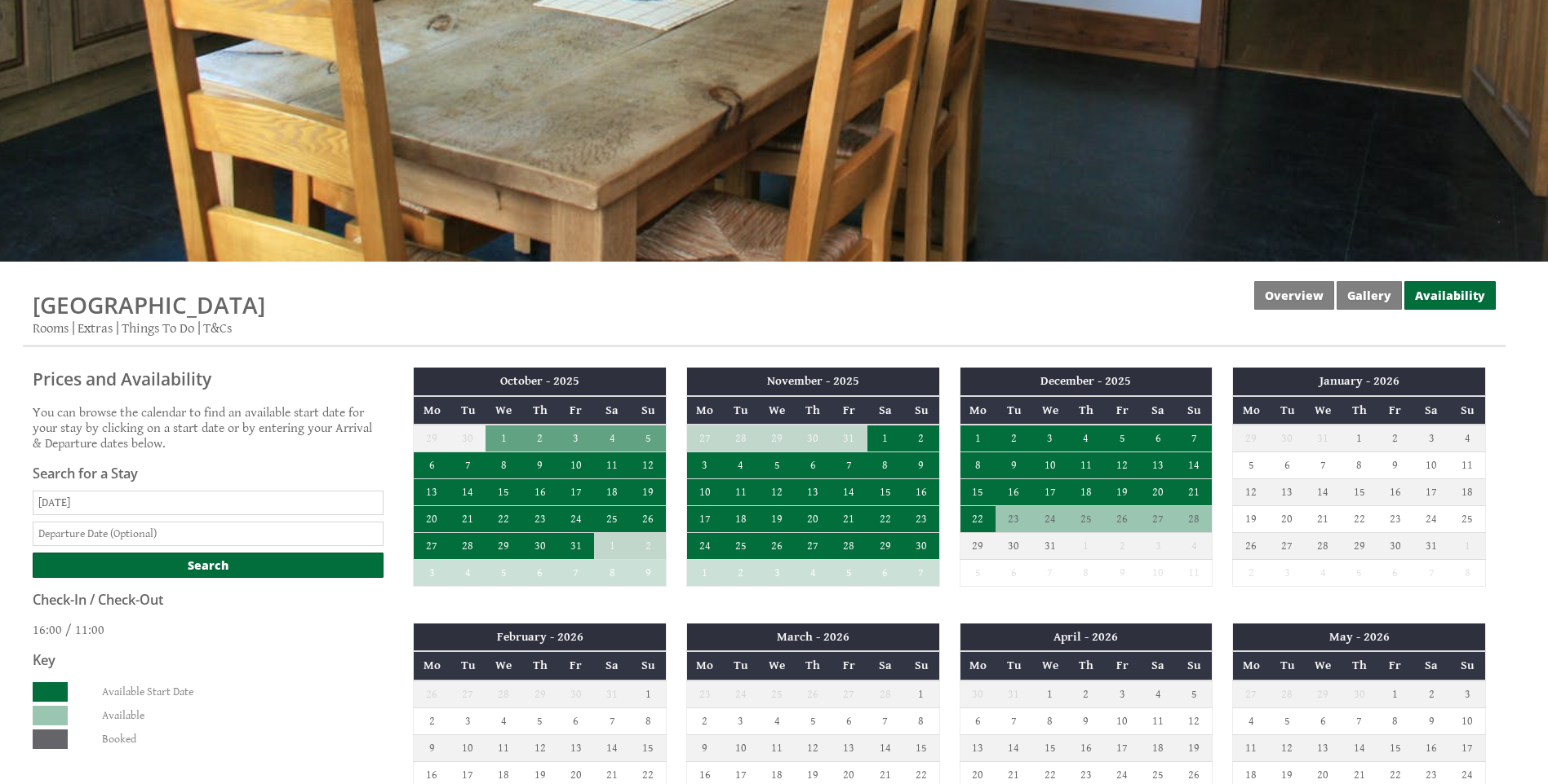
click at [225, 530] on input "text" at bounding box center [207, 534] width 350 height 25
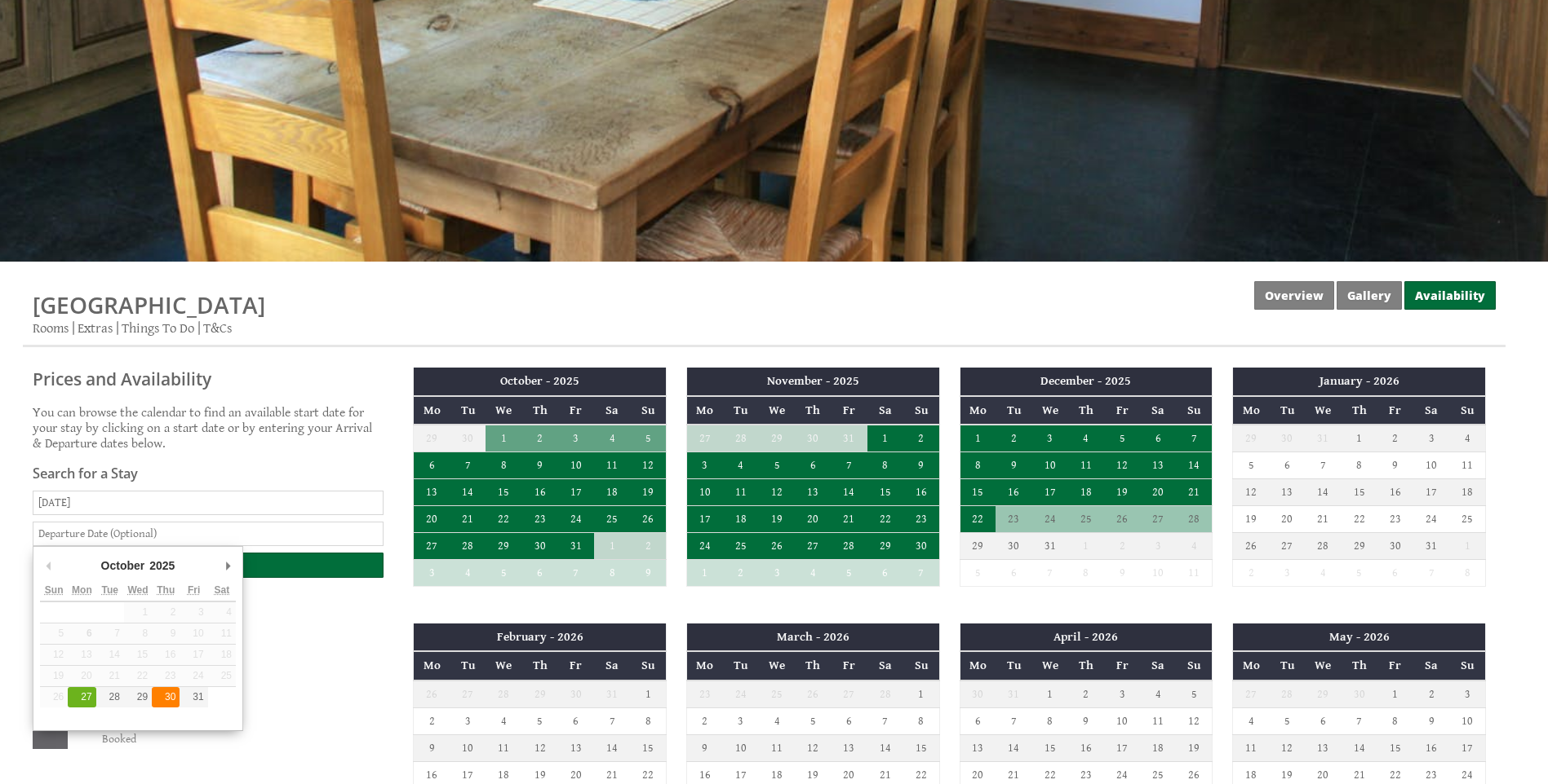
type input "[DATE]"
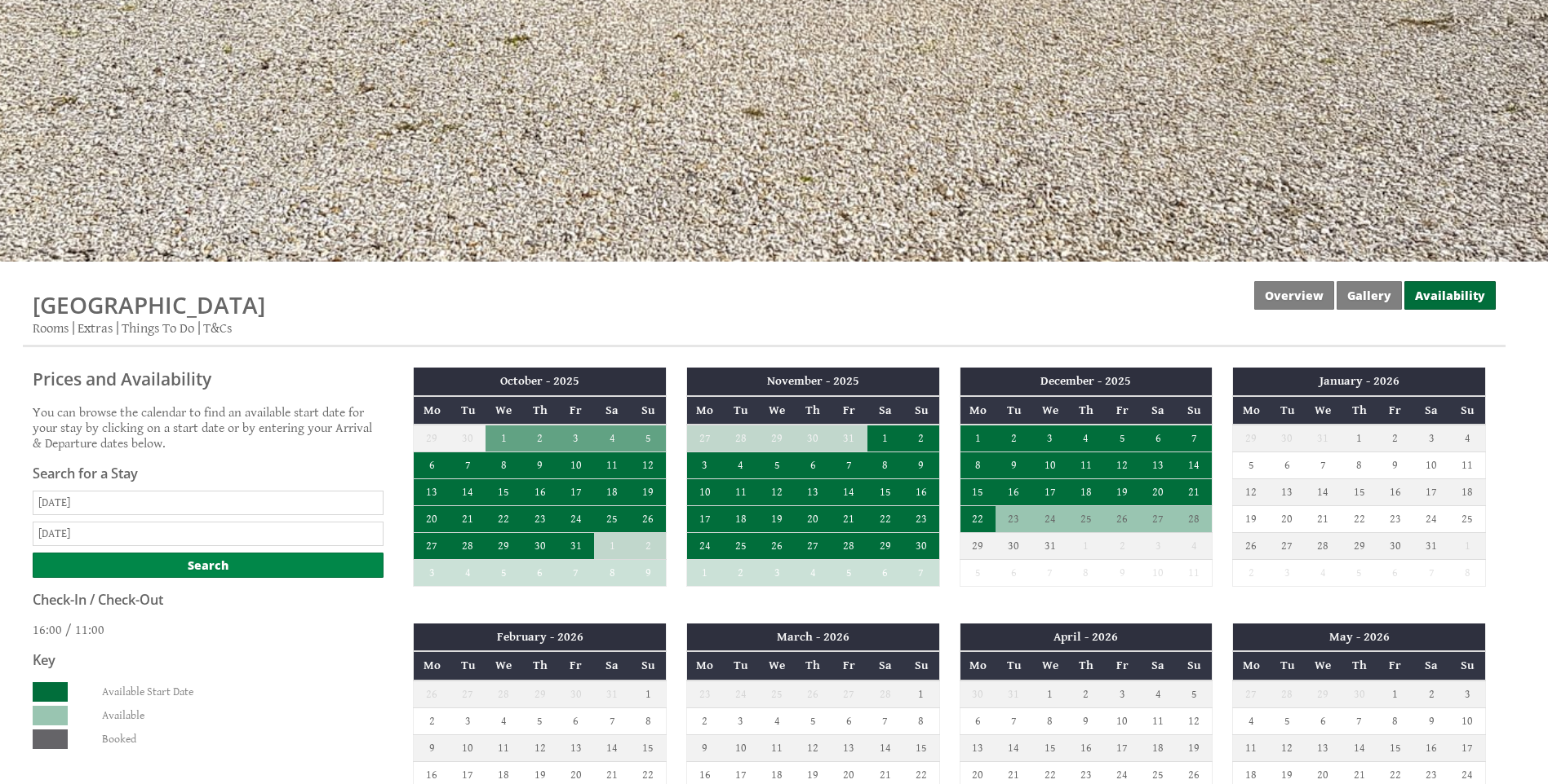
click at [209, 560] on input "Search" at bounding box center [207, 565] width 350 height 26
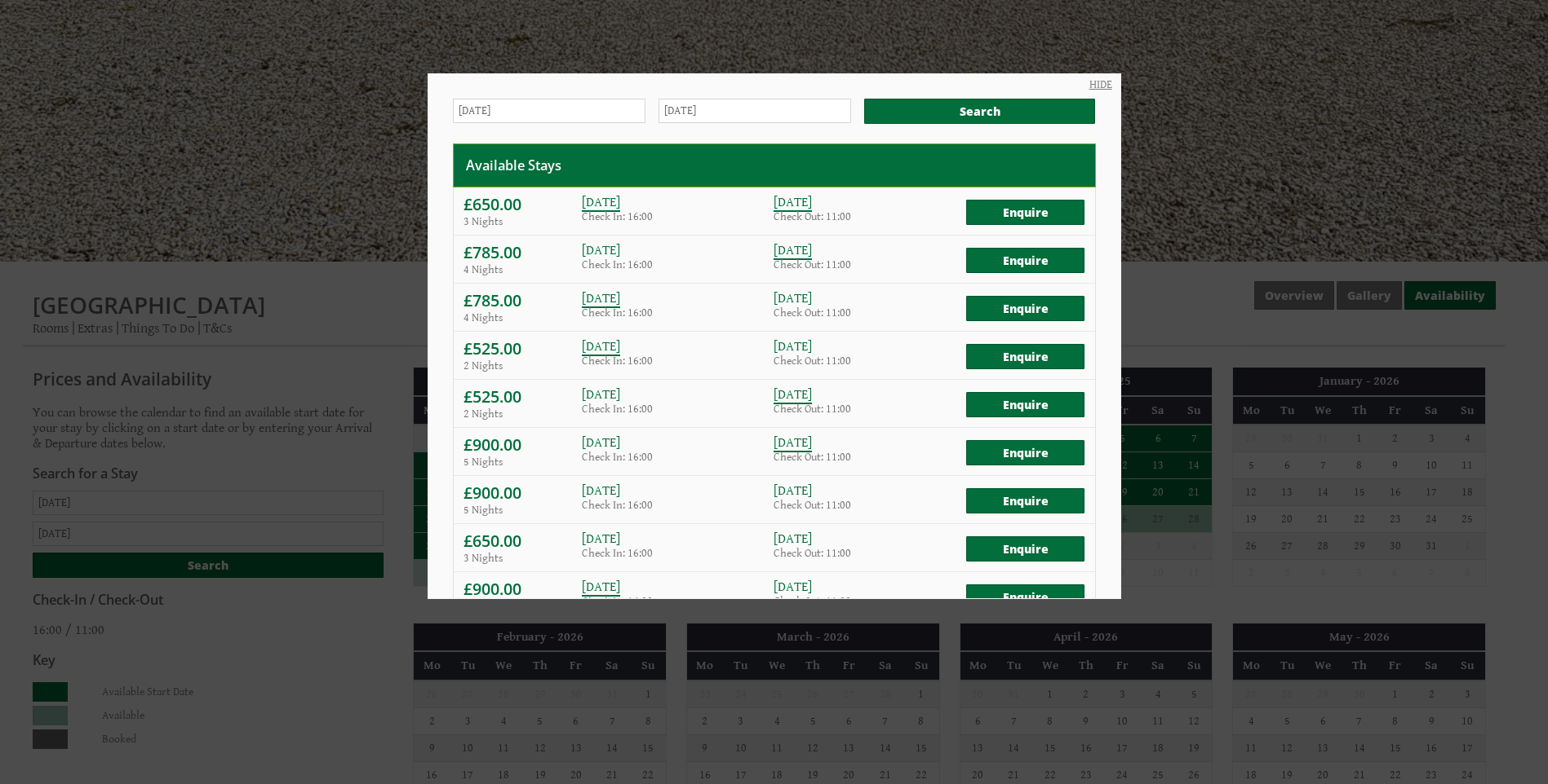
click at [1089, 83] on link "HIDE" at bounding box center [1101, 84] width 23 height 13
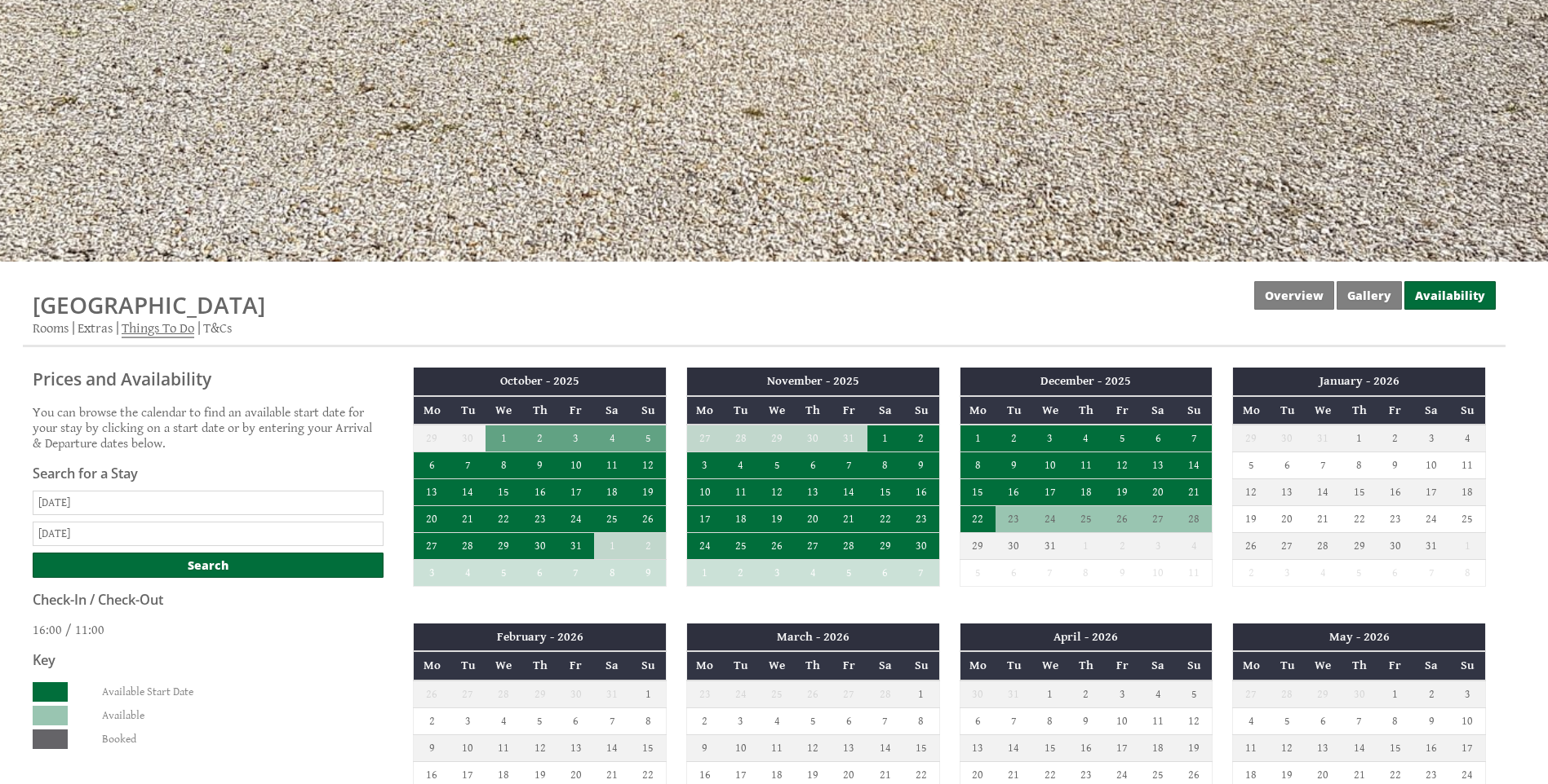
click at [151, 327] on link "Things To Do" at bounding box center [158, 329] width 72 height 18
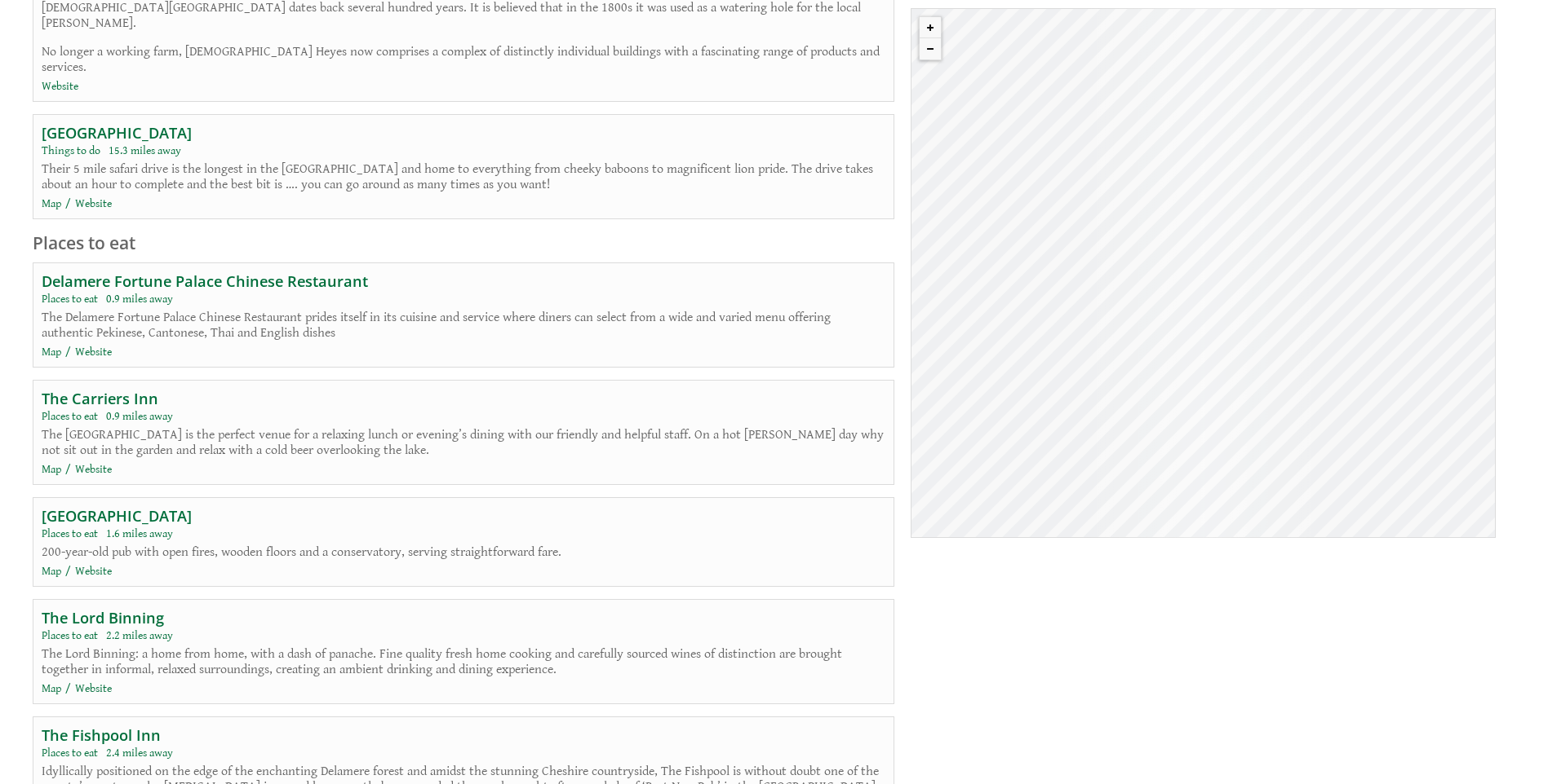
scroll to position [3343, 0]
